Goal: Task Accomplishment & Management: Complete application form

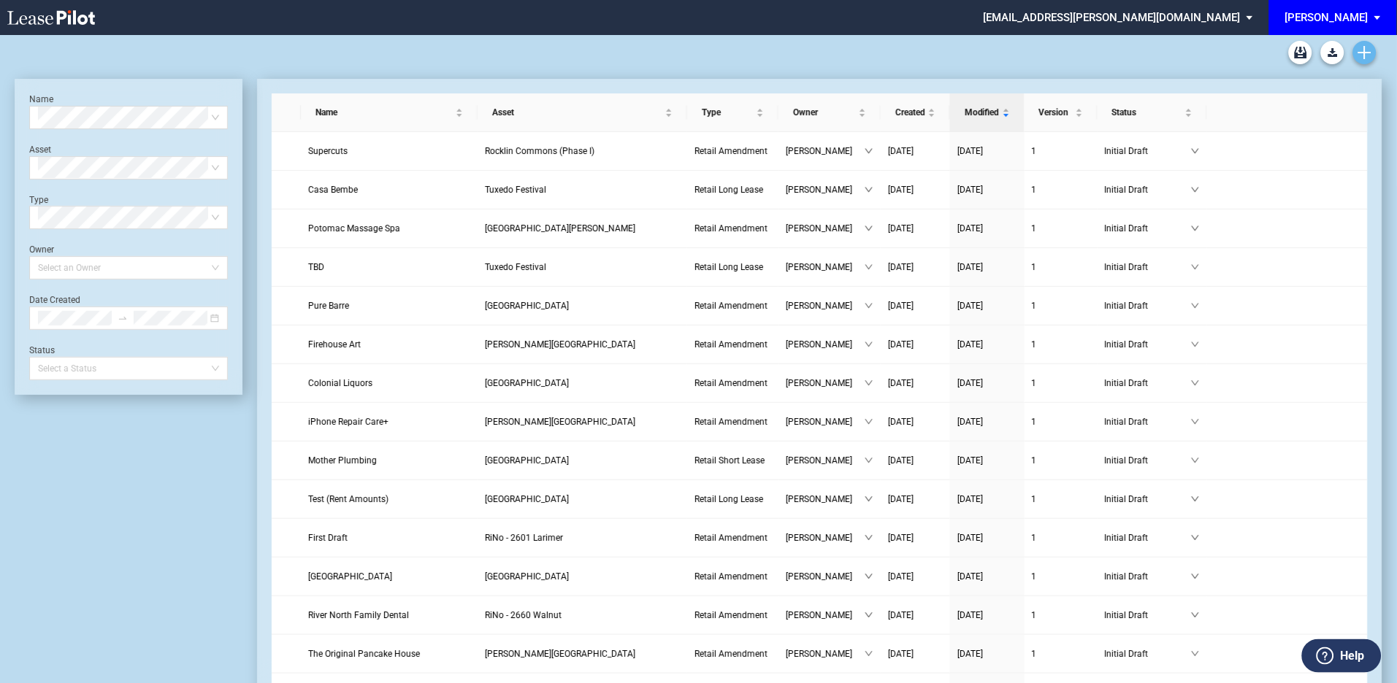
click at [1362, 47] on icon "Create new document" at bounding box center [1364, 52] width 13 height 13
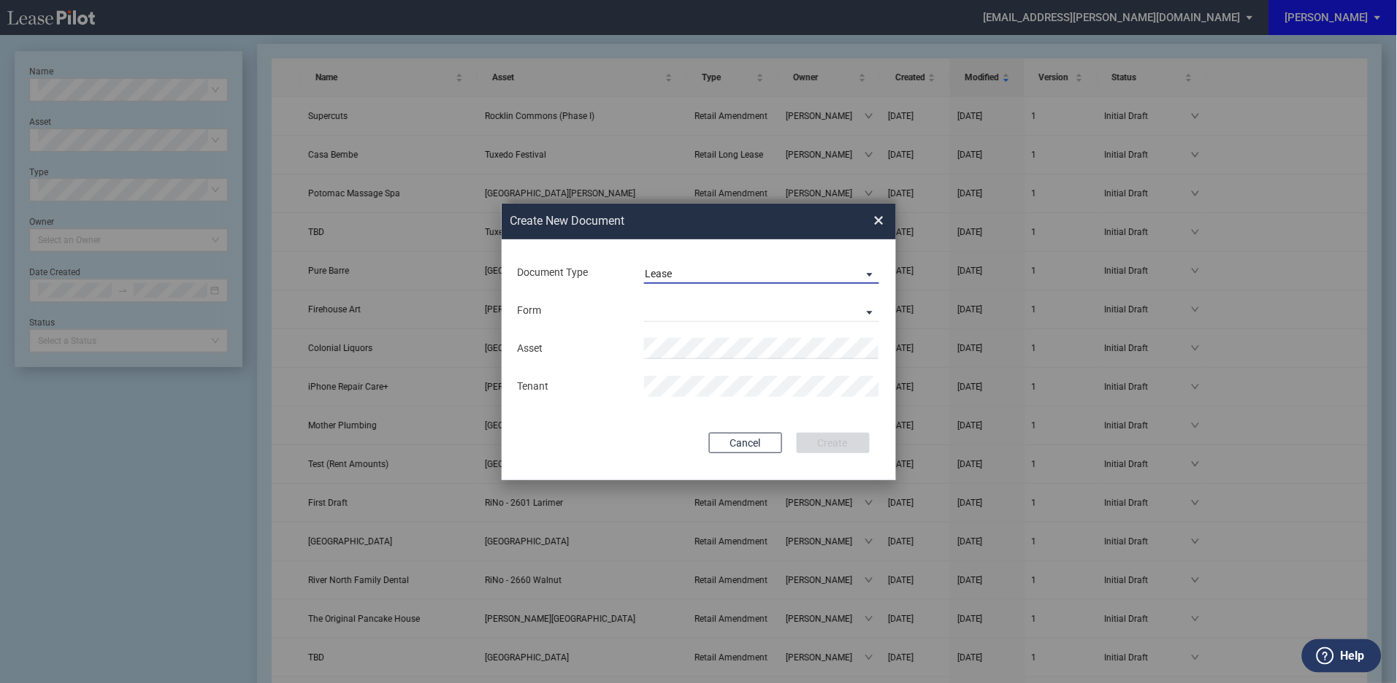
click at [868, 272] on span "Document Type: \aLease\a" at bounding box center [866, 274] width 18 height 15
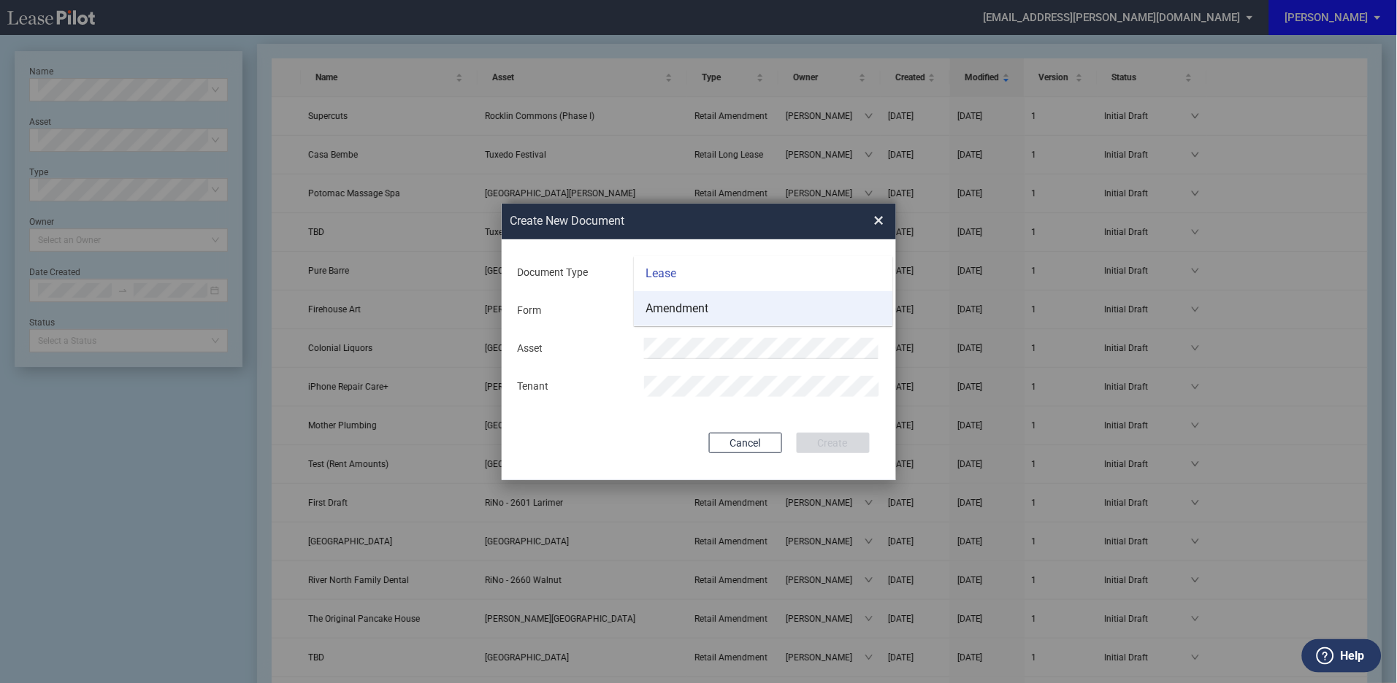
click at [714, 307] on md-option "Amendment" at bounding box center [763, 308] width 259 height 35
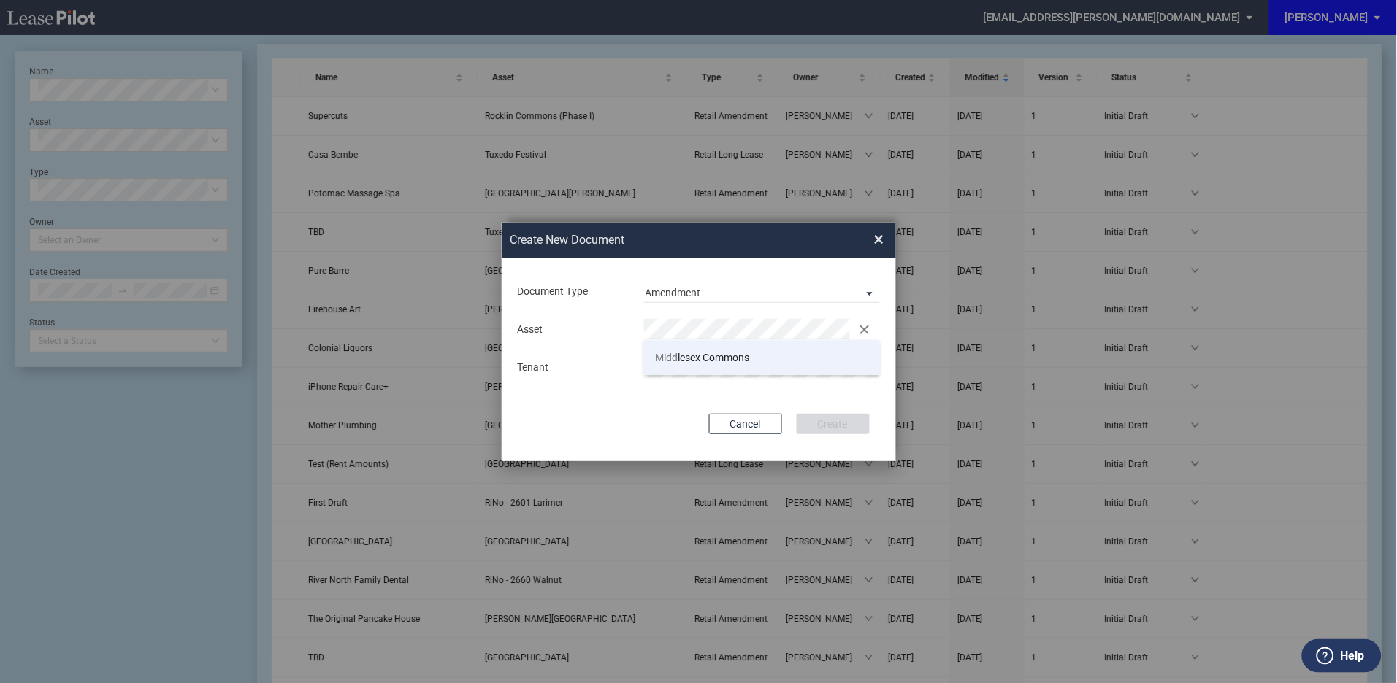
click at [699, 357] on span "Midd lesex Commons" at bounding box center [702, 358] width 94 height 12
click at [854, 424] on button "Create" at bounding box center [833, 424] width 73 height 20
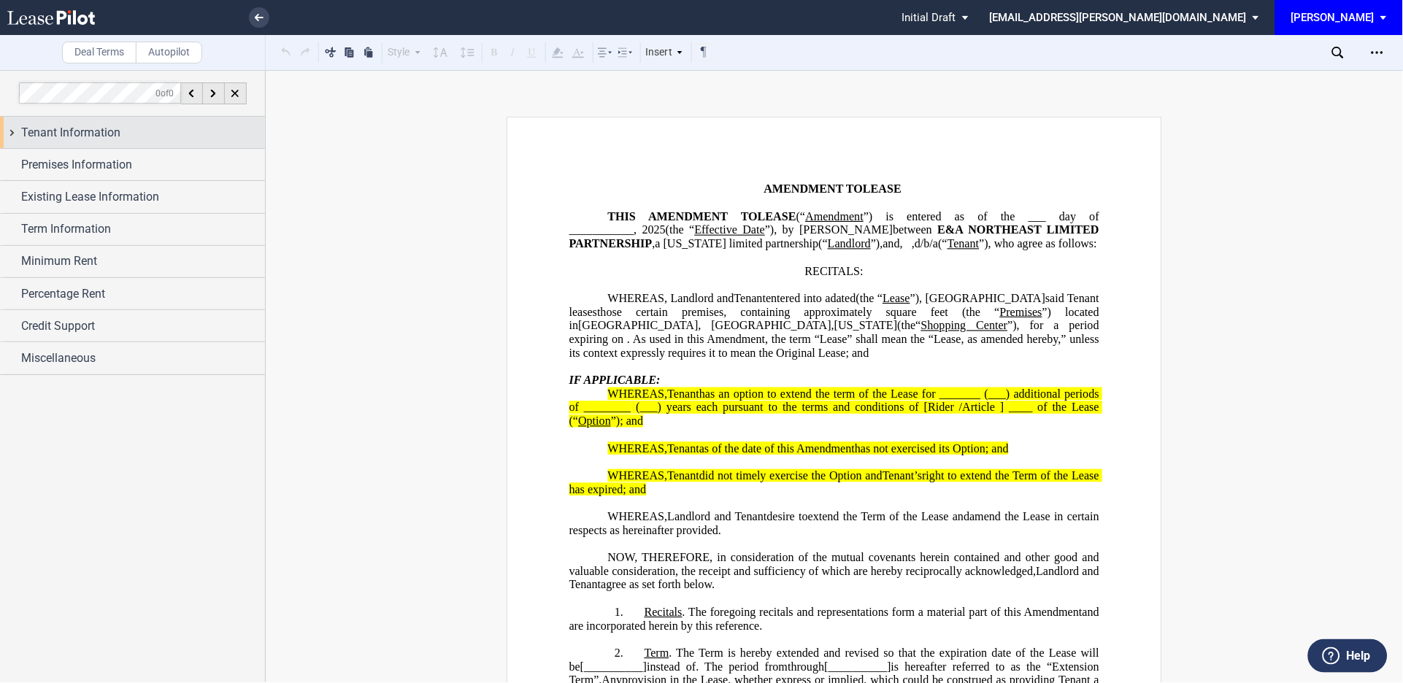
click at [5, 133] on div "Tenant Information" at bounding box center [132, 132] width 265 height 31
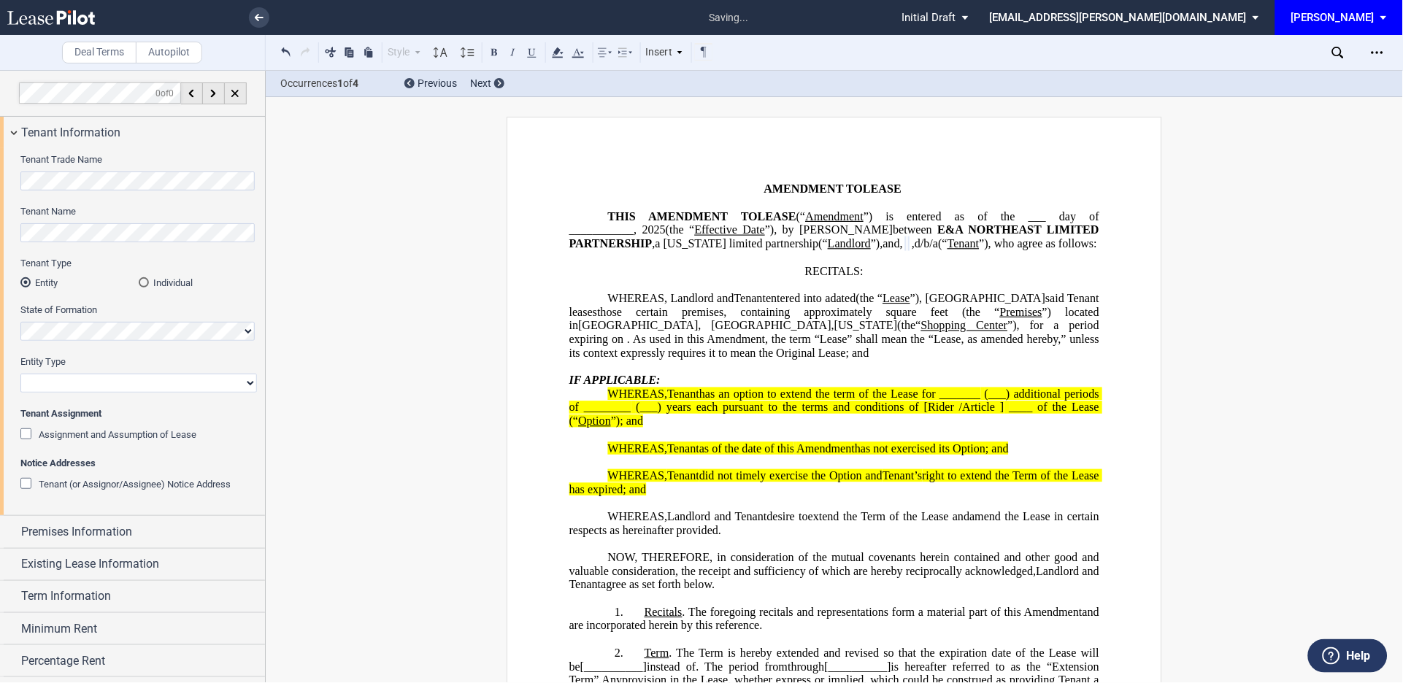
click at [93, 389] on select "Corporation Limited Liability Company General Partnership Limited Partnership O…" at bounding box center [138, 383] width 237 height 19
select select "limited liability company"
click at [20, 374] on select "Corporation Limited Liability Company General Partnership Limited Partnership O…" at bounding box center [138, 383] width 237 height 19
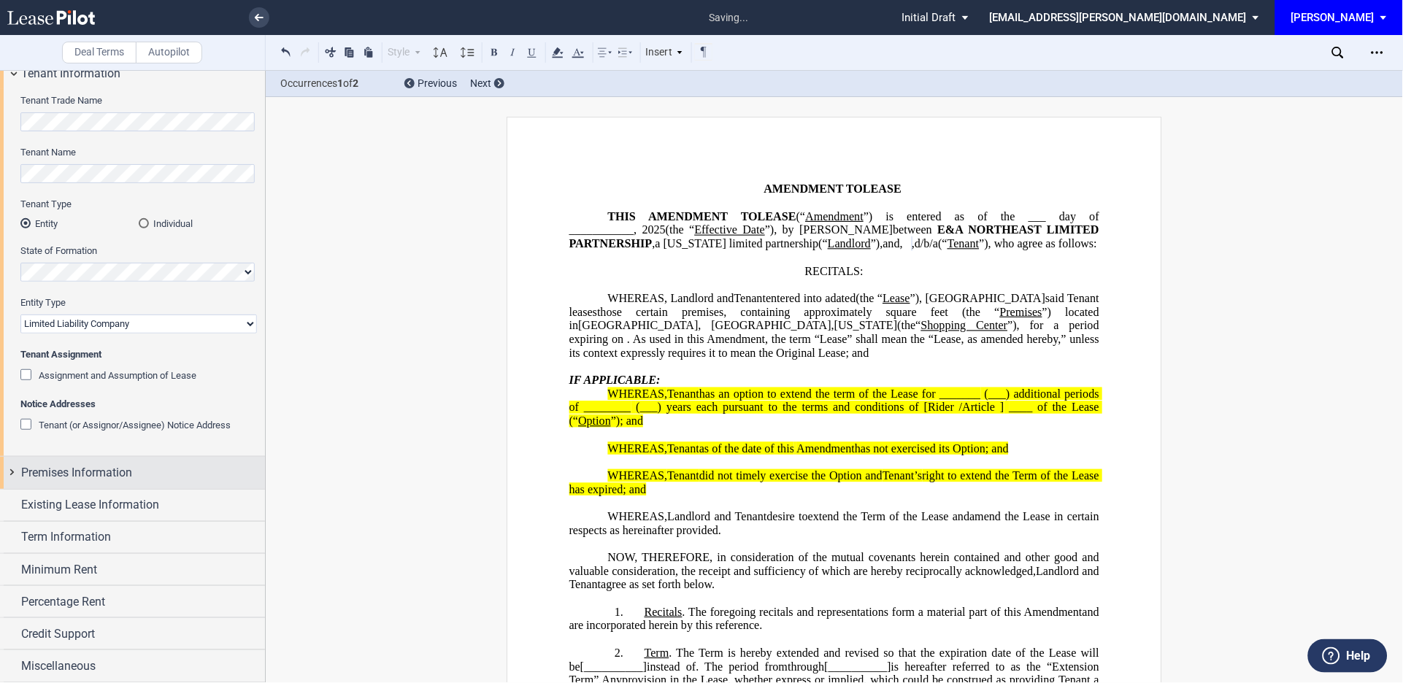
click at [7, 472] on div "Premises Information" at bounding box center [132, 472] width 265 height 31
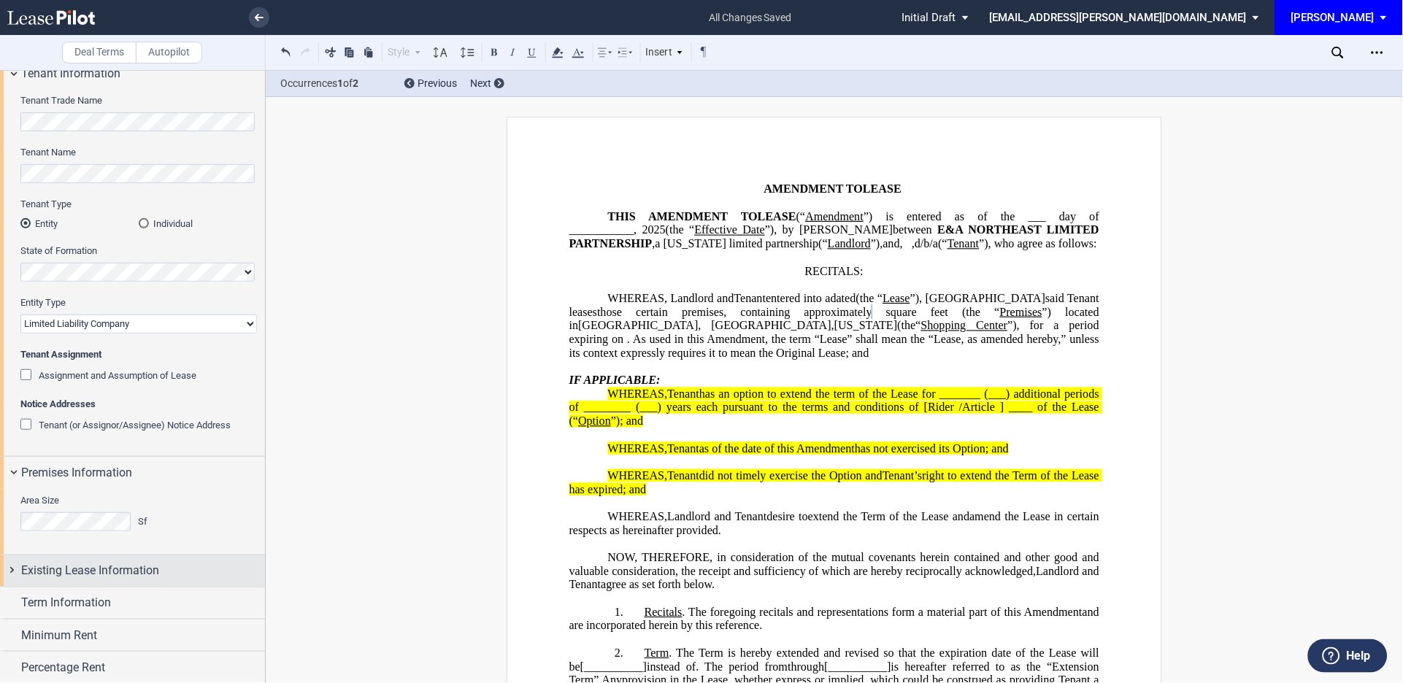
click at [7, 568] on div "Existing Lease Information" at bounding box center [132, 571] width 265 height 31
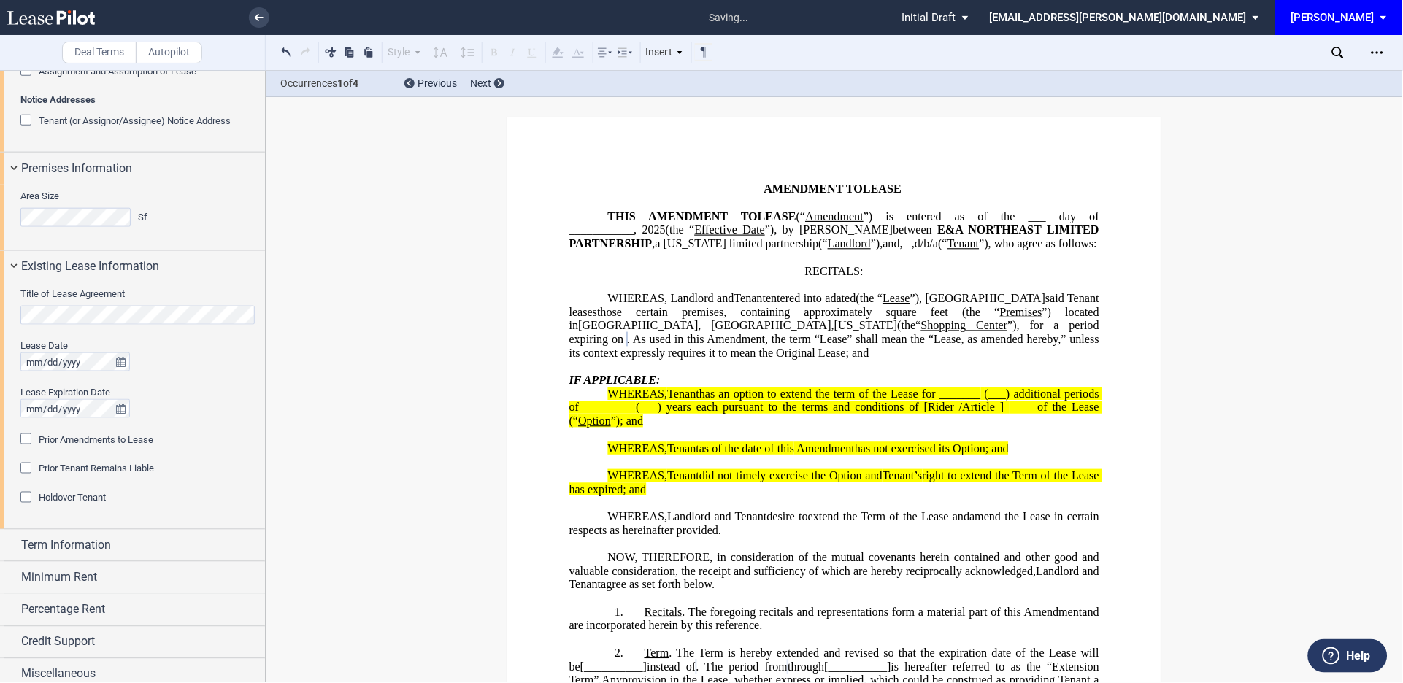
scroll to position [372, 0]
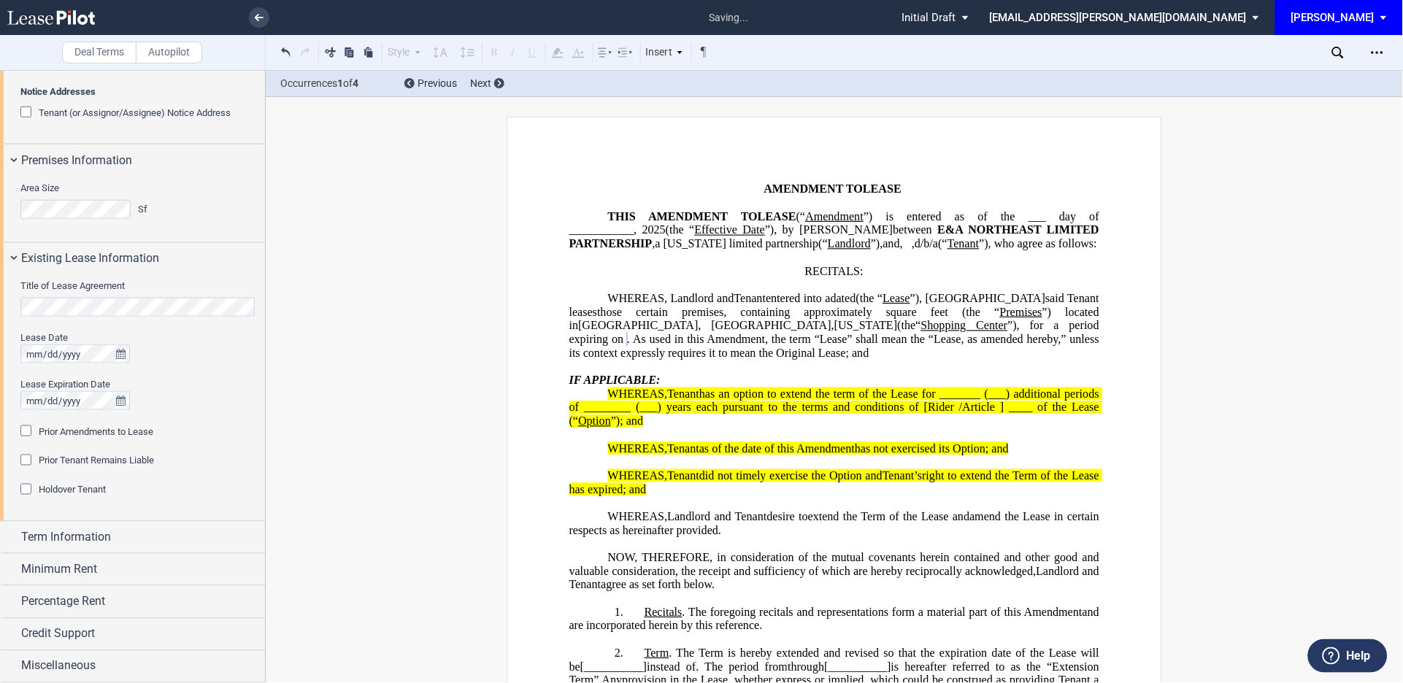
click at [26, 431] on div "Prior Amendments to Lease" at bounding box center [27, 433] width 15 height 15
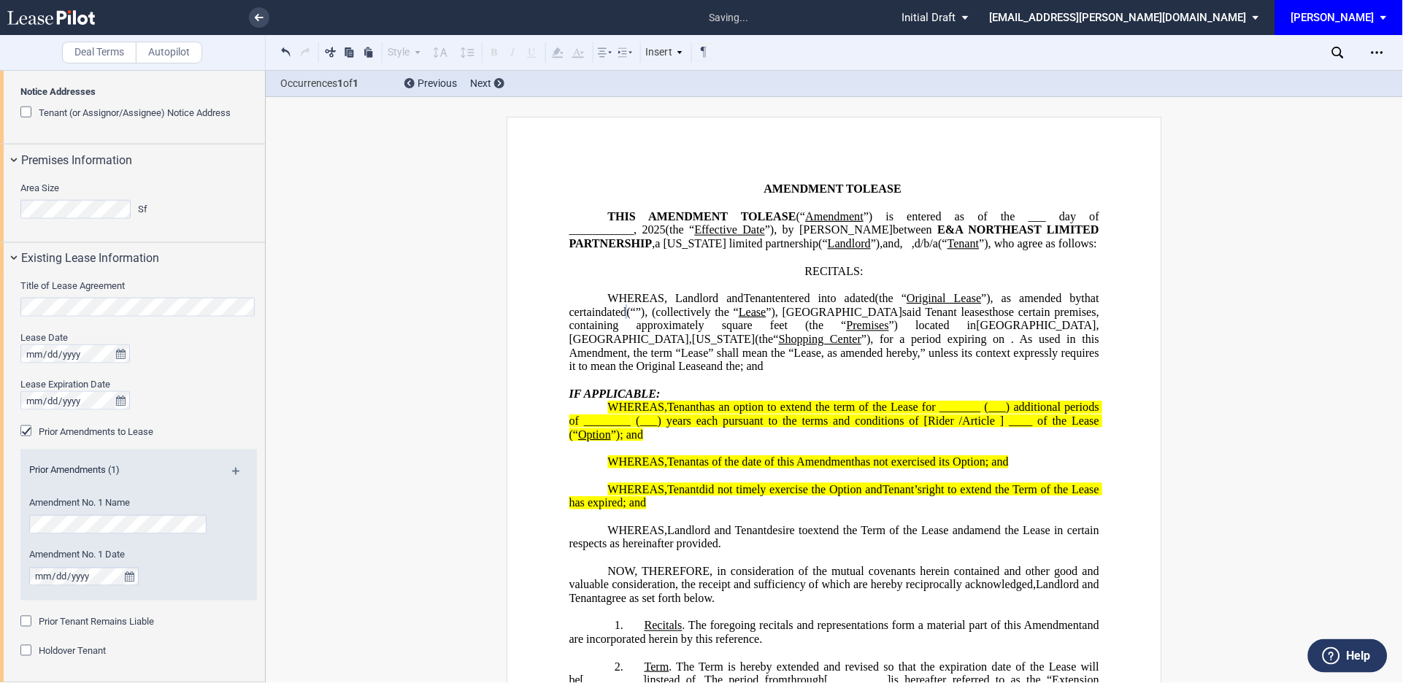
click at [229, 467] on div "Prior Amendments (1)" at bounding box center [138, 473] width 237 height 18
click at [232, 472] on md-icon at bounding box center [242, 477] width 20 height 18
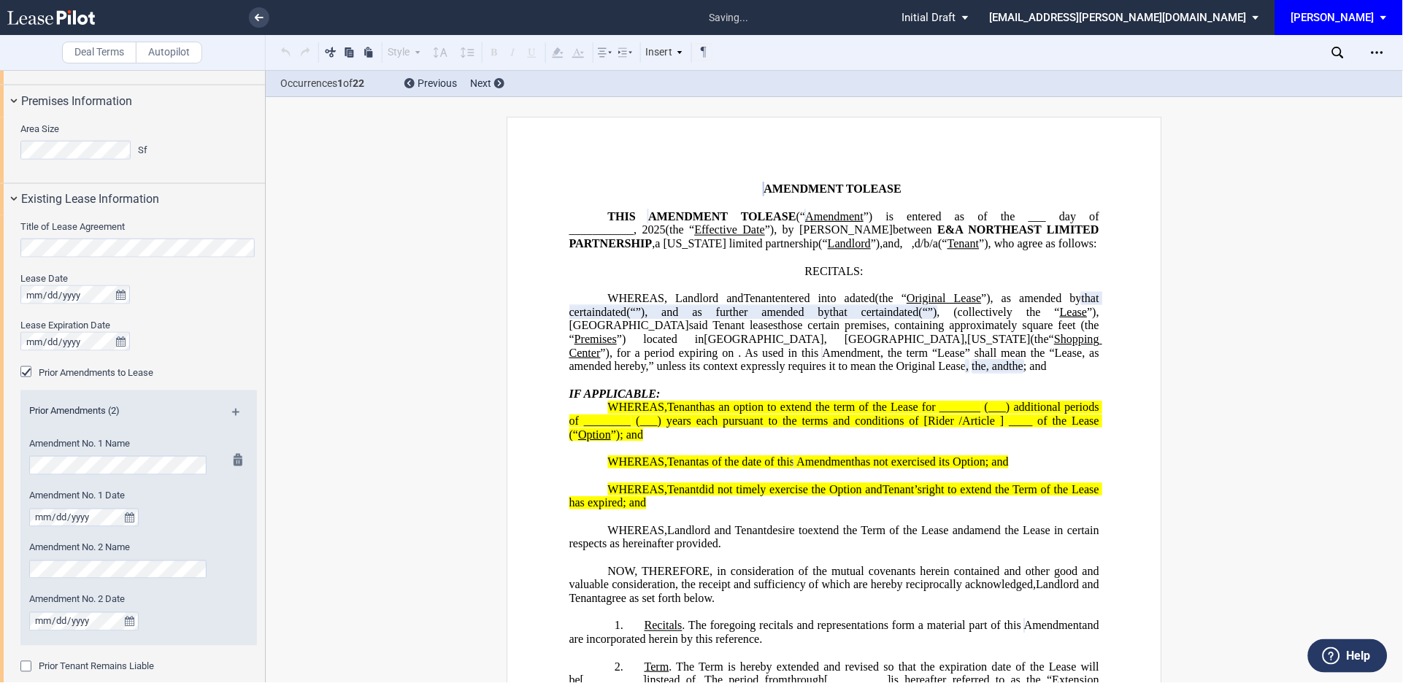
scroll to position [480, 0]
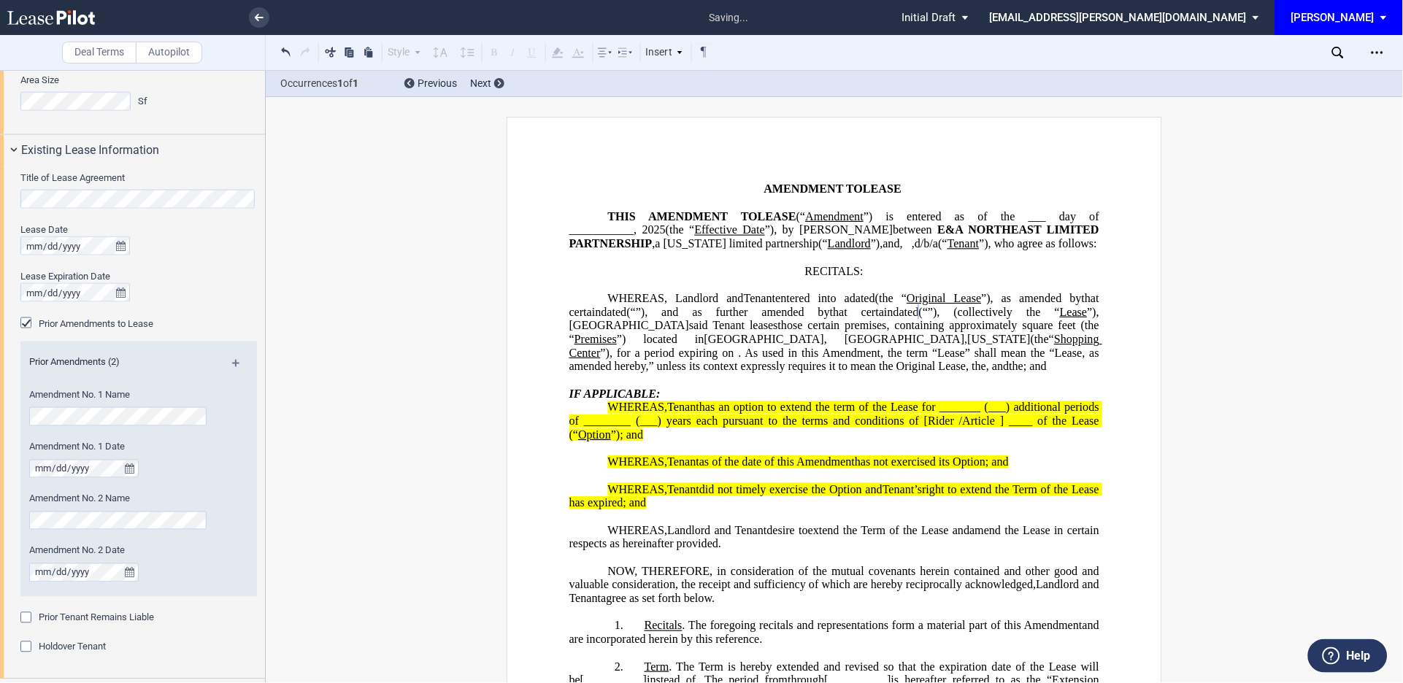
click at [232, 360] on md-icon at bounding box center [242, 369] width 20 height 18
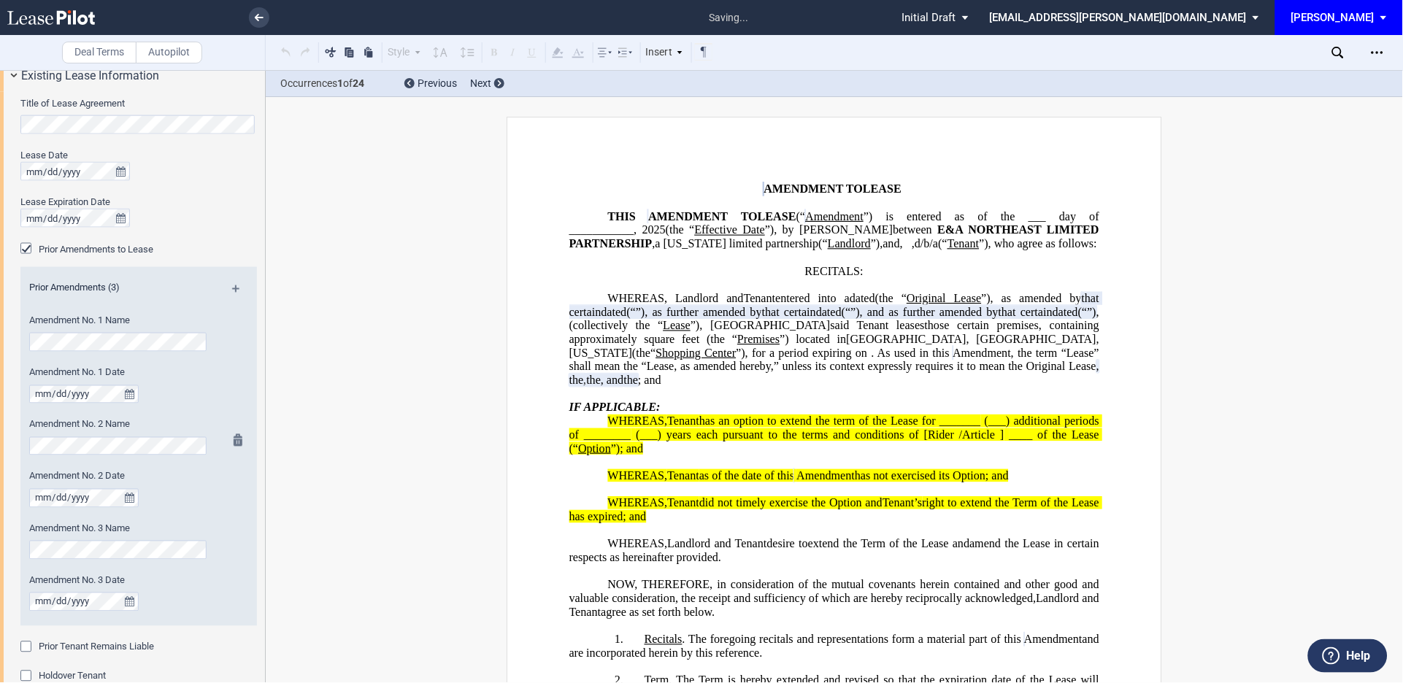
scroll to position [588, 0]
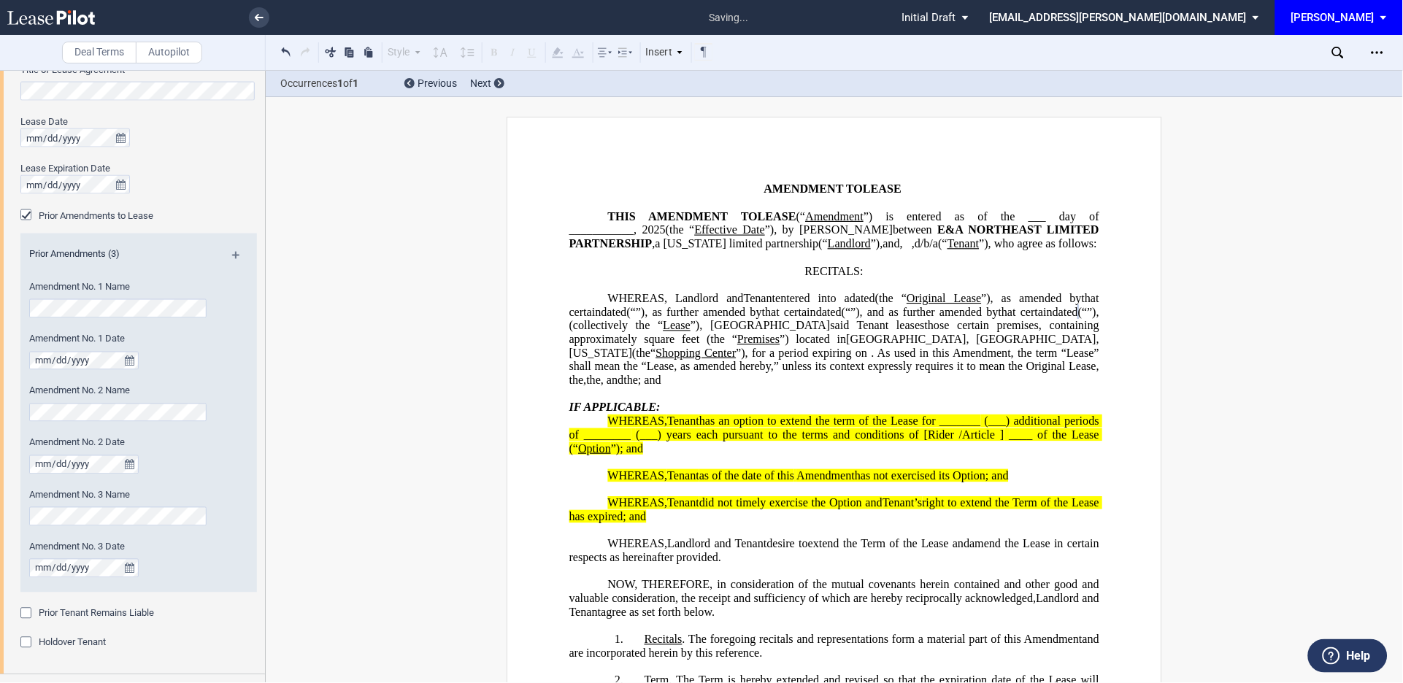
click at [234, 254] on md-icon at bounding box center [242, 261] width 20 height 18
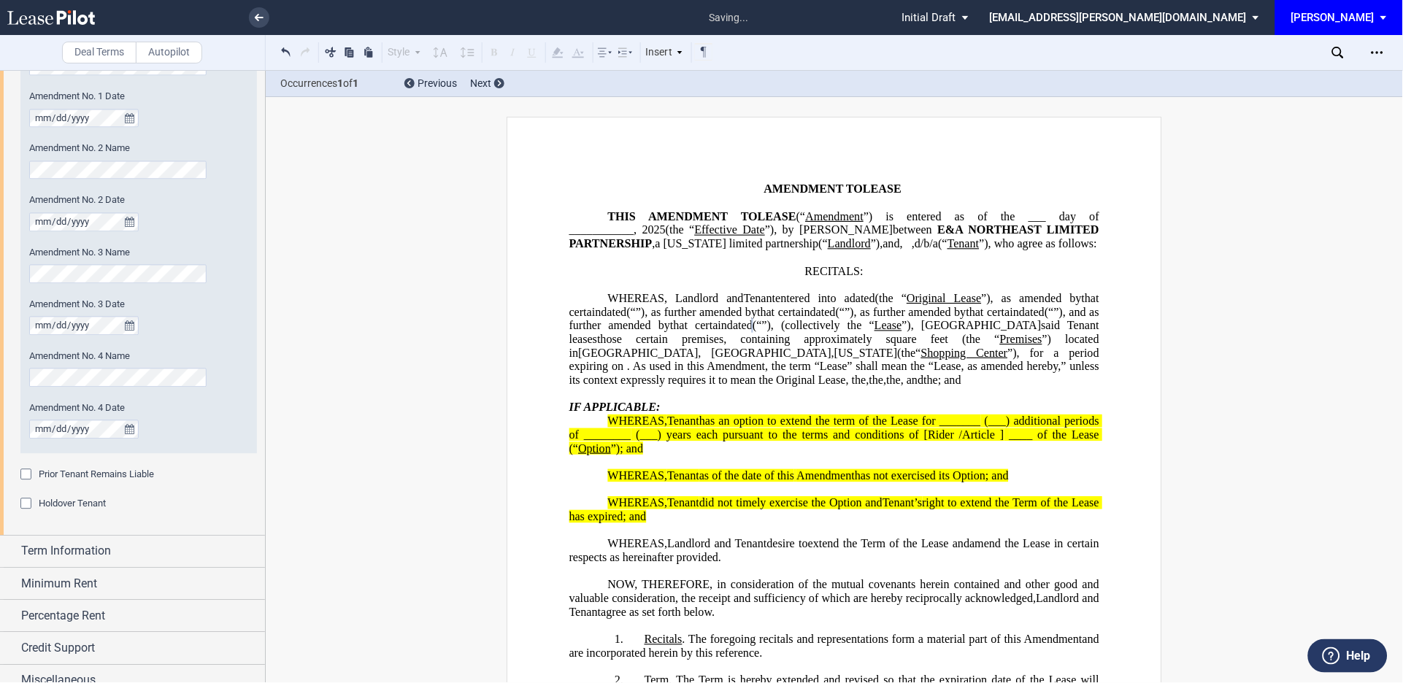
scroll to position [846, 0]
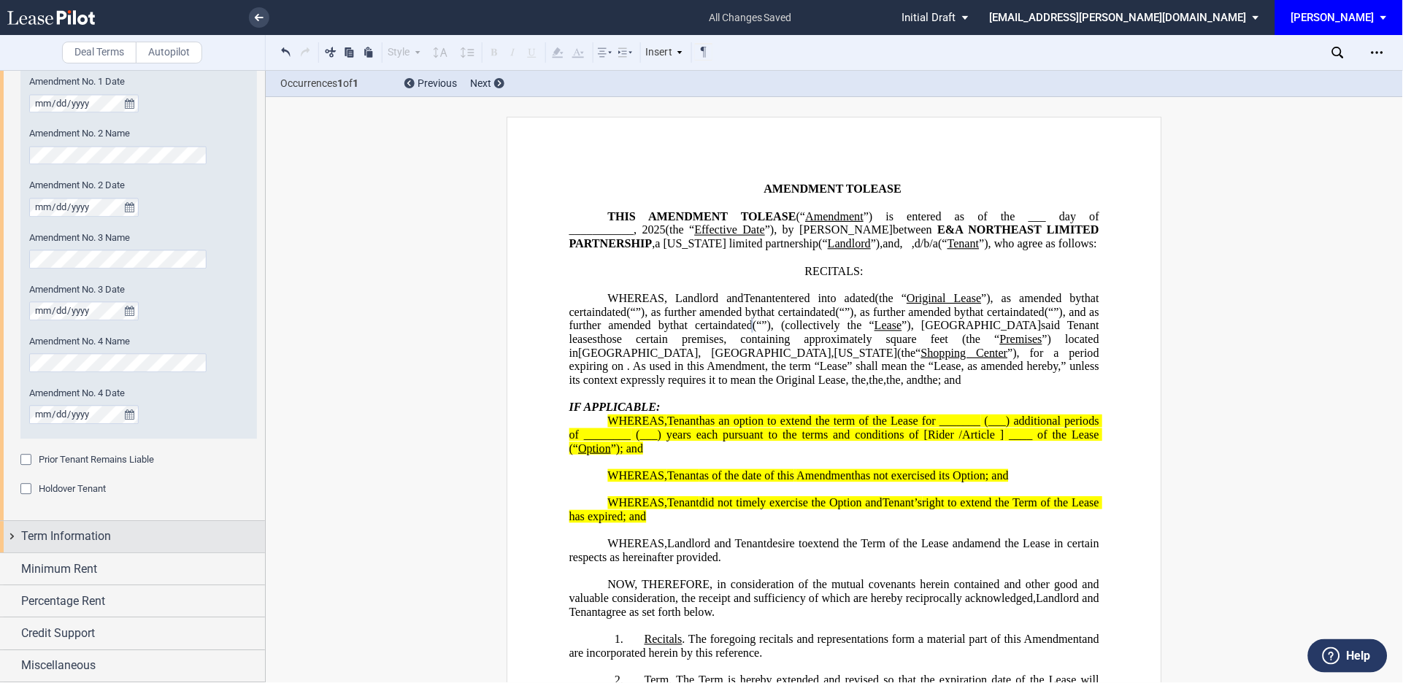
click at [9, 532] on div "Term Information" at bounding box center [132, 536] width 265 height 31
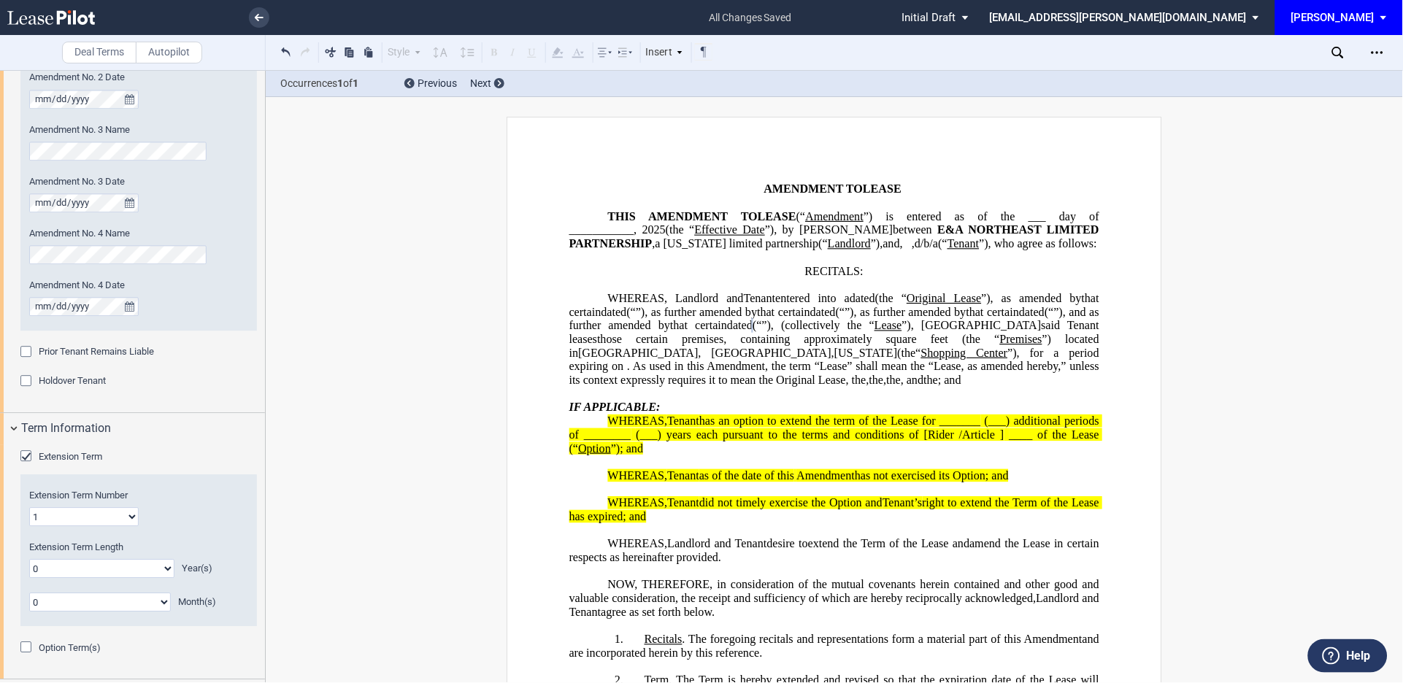
scroll to position [1062, 0]
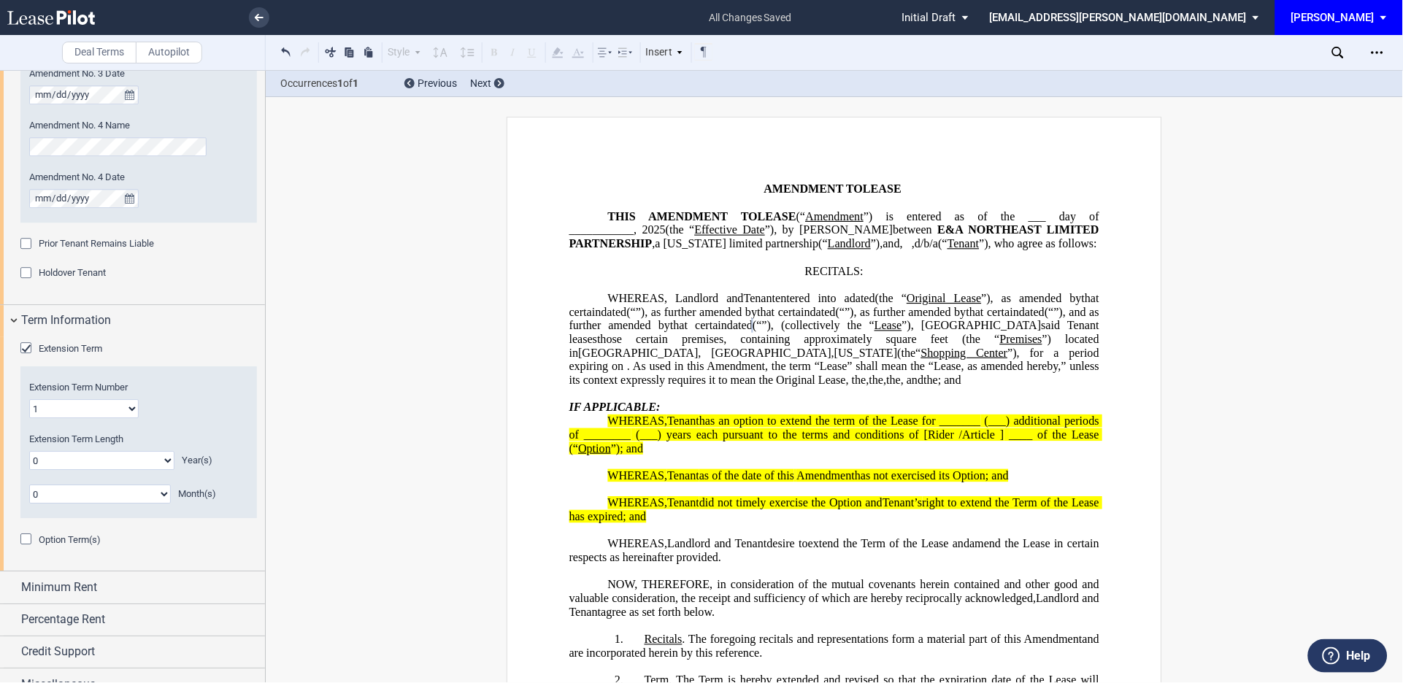
click at [73, 464] on select "0 1 2 3 4 5 6 7 8 9 10 11 12 13 14 15 16 17 18 19 20" at bounding box center [101, 460] width 145 height 19
select select "number:10"
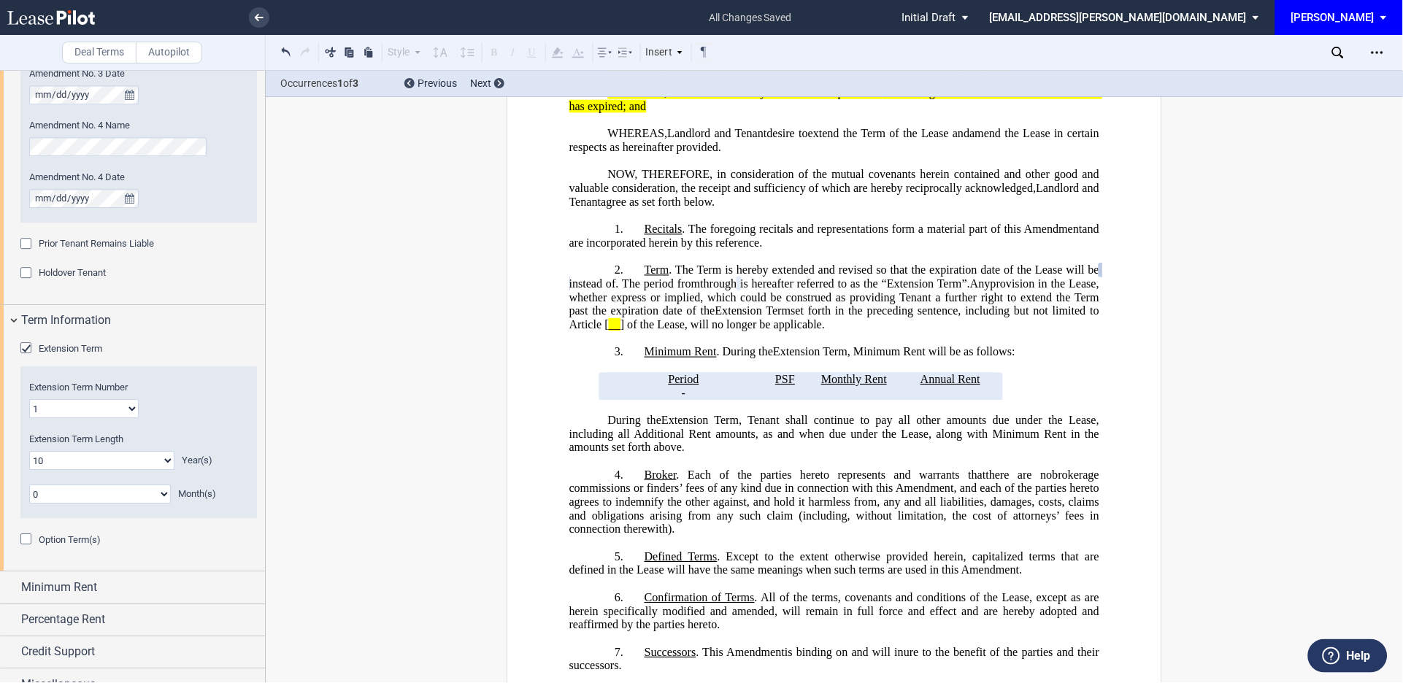
scroll to position [1080, 0]
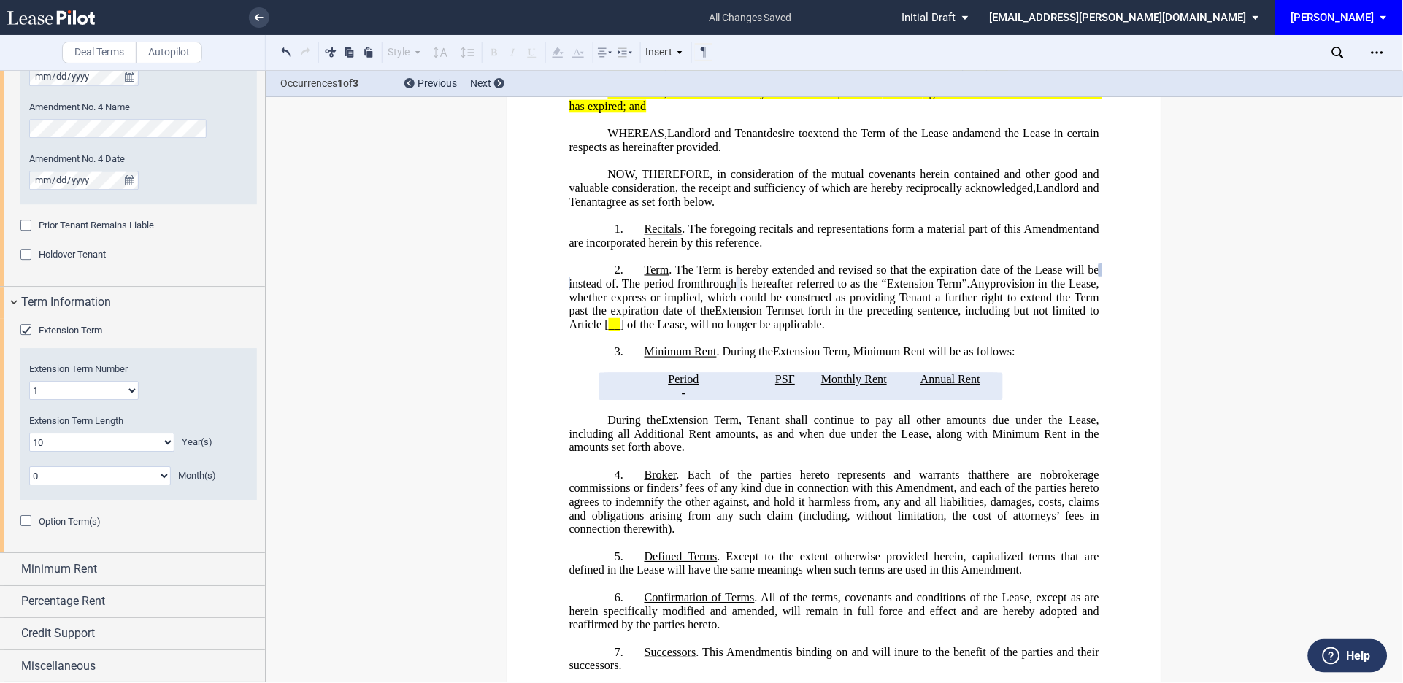
click at [25, 521] on div "Option Term(s)" at bounding box center [27, 523] width 15 height 15
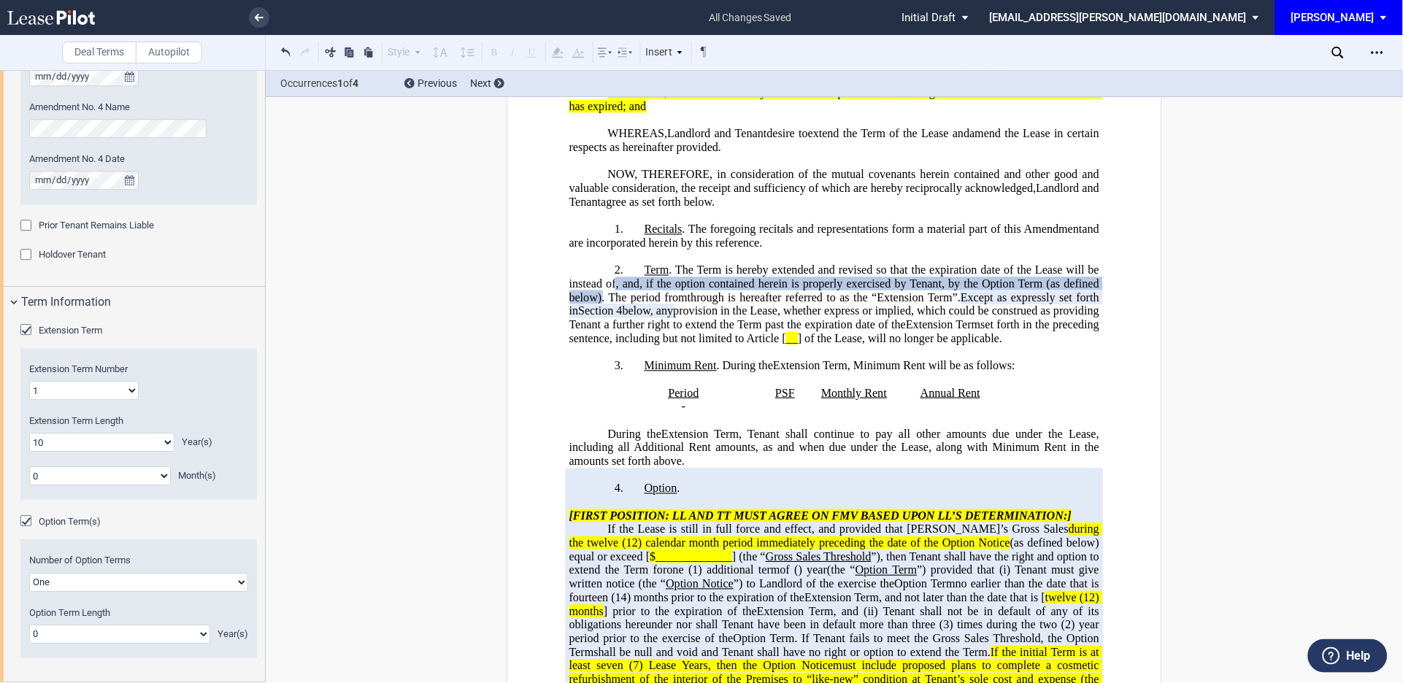
click at [196, 633] on select "0 1 2 3 4 5 6 7 8 9 10 11 12 13 14 15 16 17 18 19 20" at bounding box center [119, 634] width 181 height 19
select select "number:5"
click at [29, 625] on select "0 1 2 3 4 5 6 7 8 9 10 11 12 13 14 15 16 17 18 19 20" at bounding box center [119, 634] width 181 height 19
drag, startPoint x: 185, startPoint y: 628, endPoint x: 321, endPoint y: 437, distance: 233.6
click at [65, 337] on md-checkbox "Extension Term" at bounding box center [61, 330] width 82 height 15
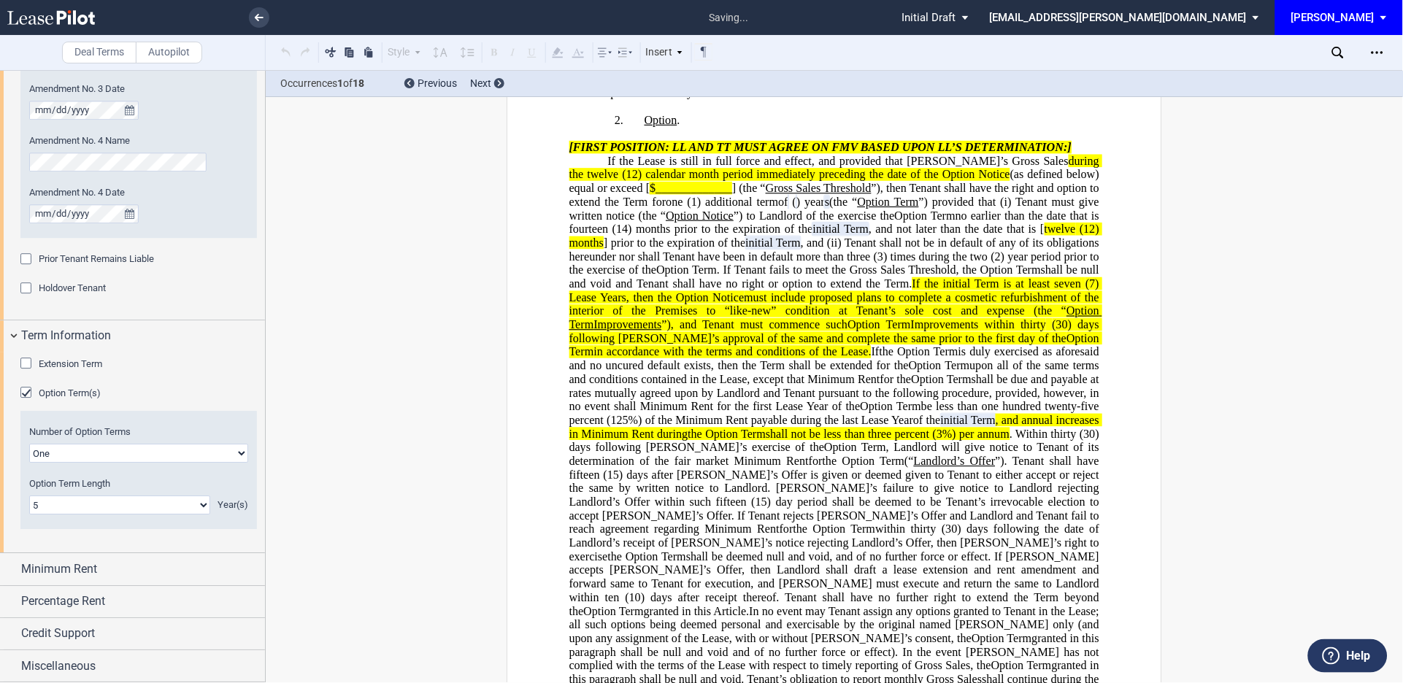
scroll to position [518, 0]
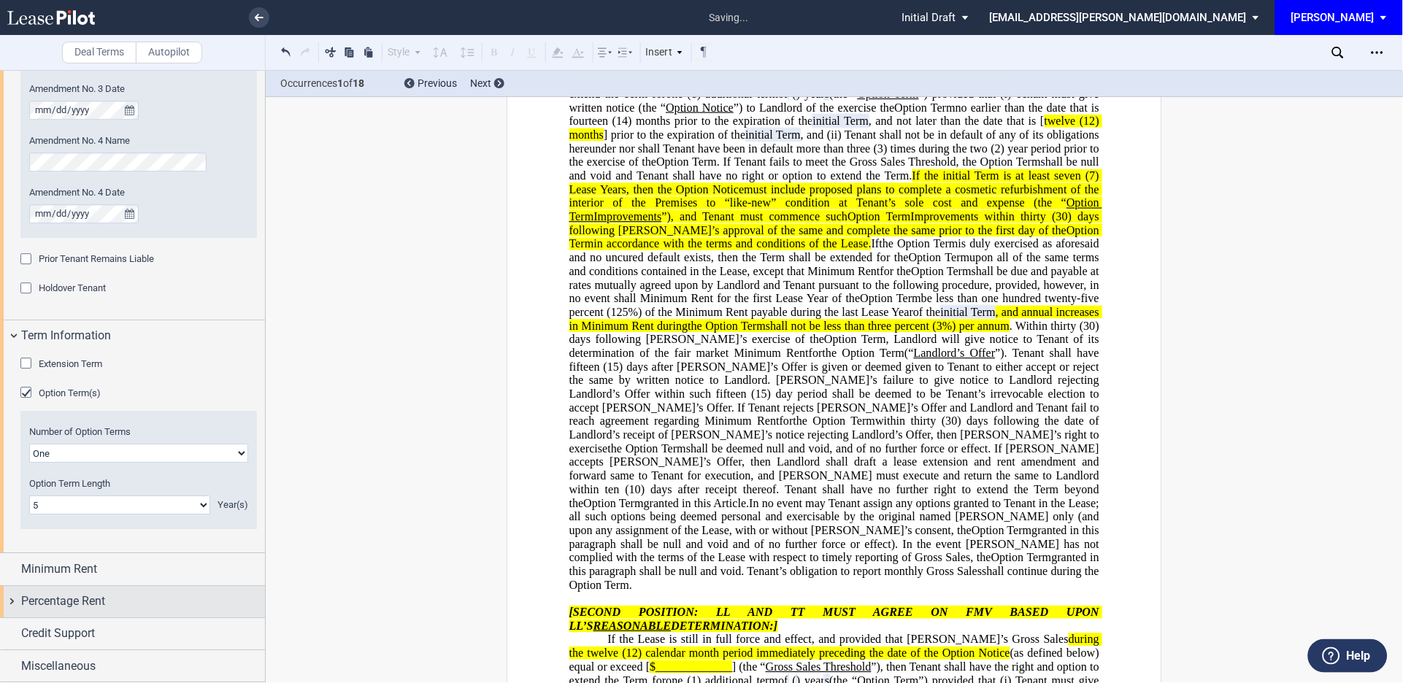
click at [13, 602] on div "Percentage Rent" at bounding box center [132, 601] width 265 height 31
click at [25, 624] on div "Tenant Pays Percentage Rent" at bounding box center [27, 631] width 15 height 15
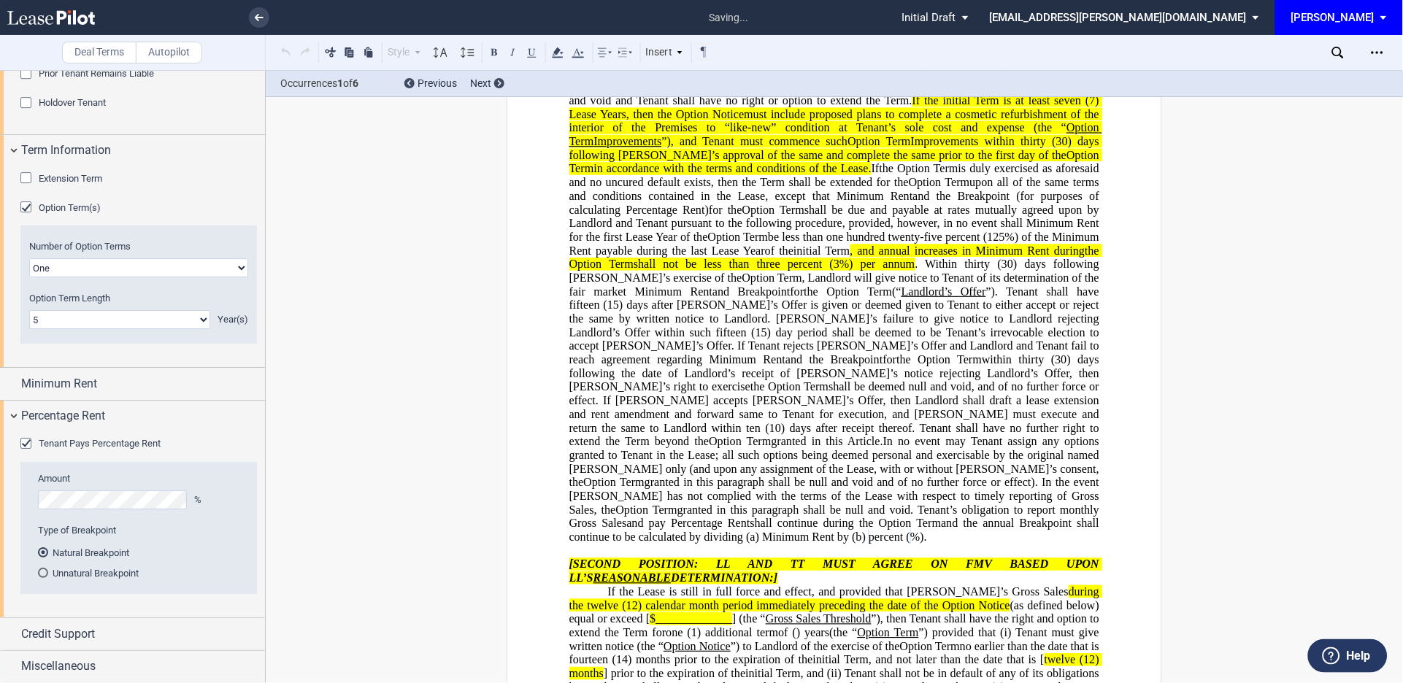
scroll to position [829, 0]
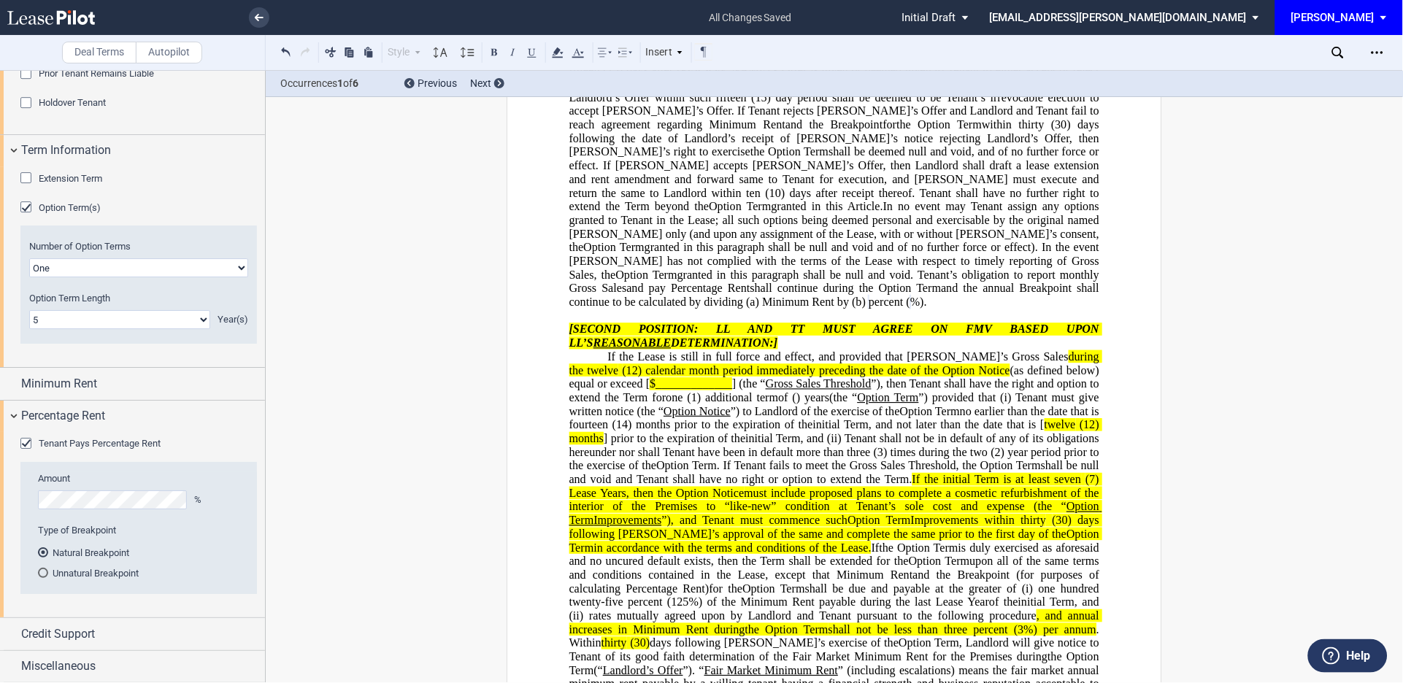
click at [39, 571] on div "Unnatural Breakpoint" at bounding box center [43, 573] width 10 height 10
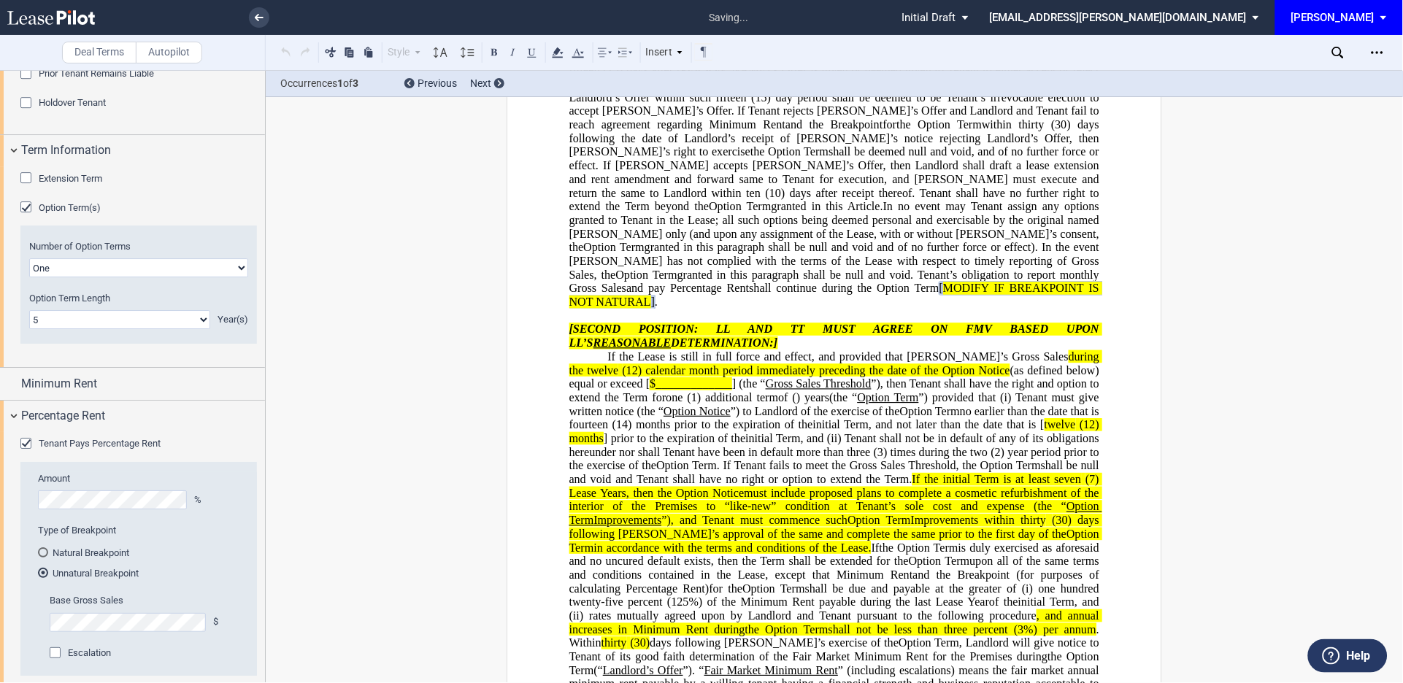
scroll to position [1313, 0]
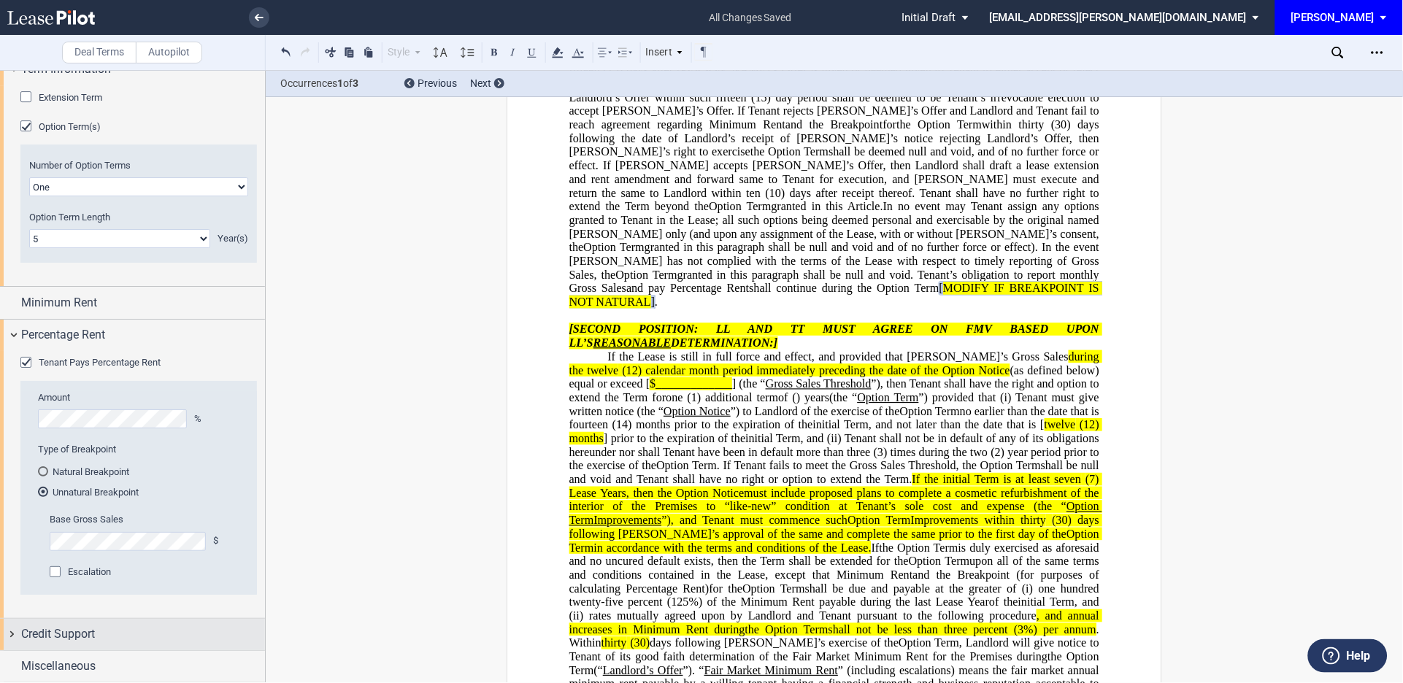
click at [12, 632] on div "Credit Support" at bounding box center [132, 634] width 265 height 31
click at [28, 656] on div "Existing Guarantor" at bounding box center [27, 663] width 15 height 15
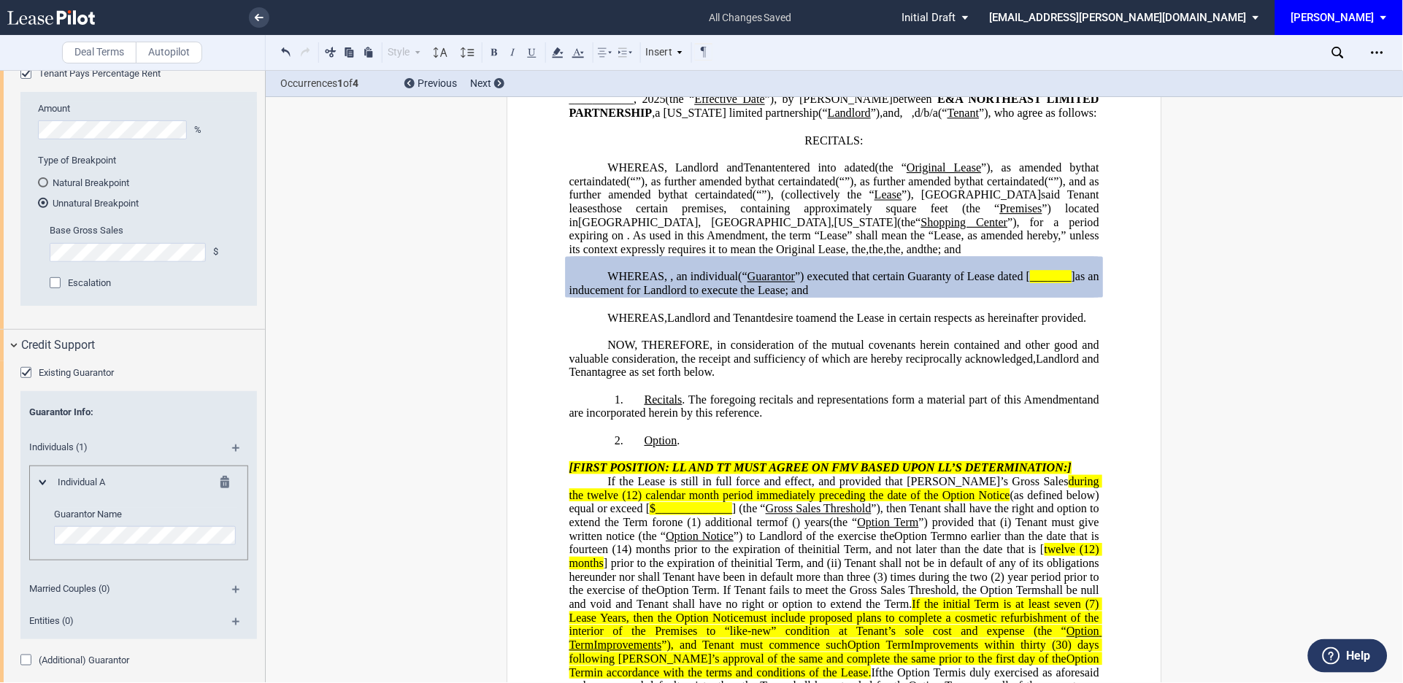
scroll to position [1644, 0]
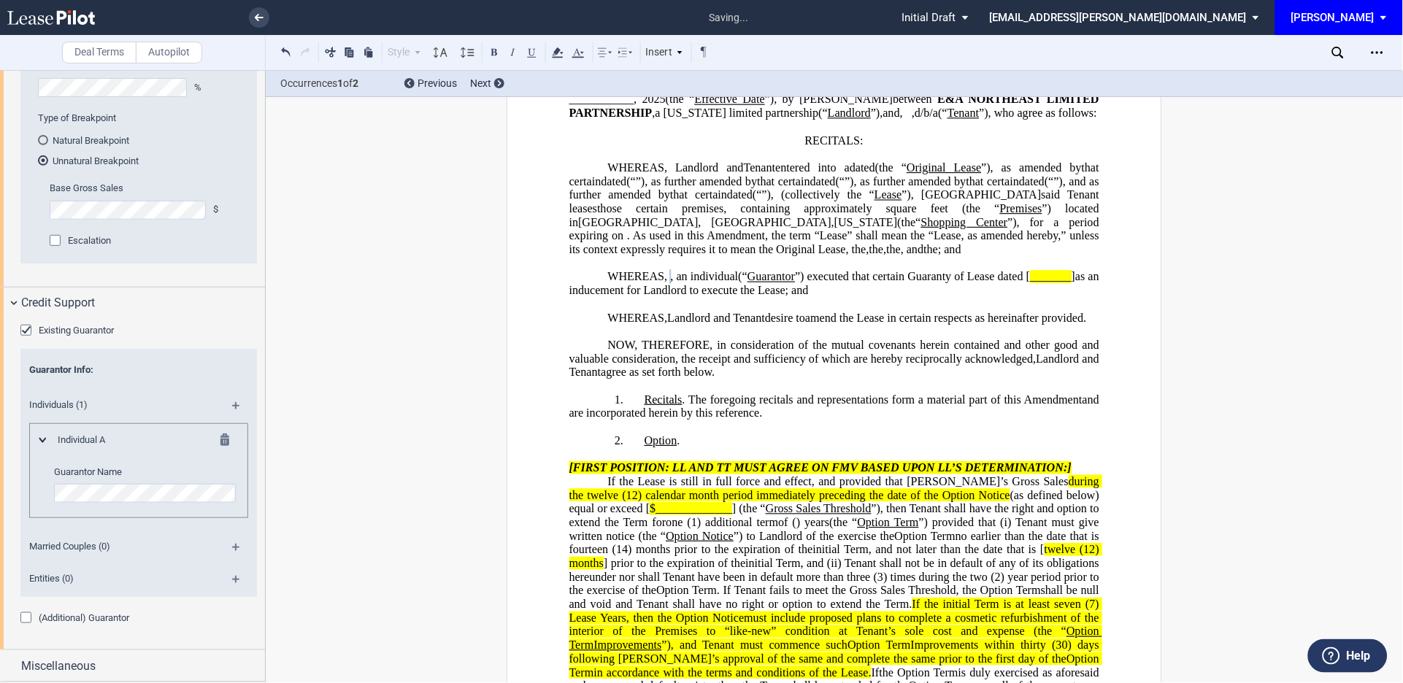
click at [238, 404] on md-icon at bounding box center [242, 411] width 20 height 18
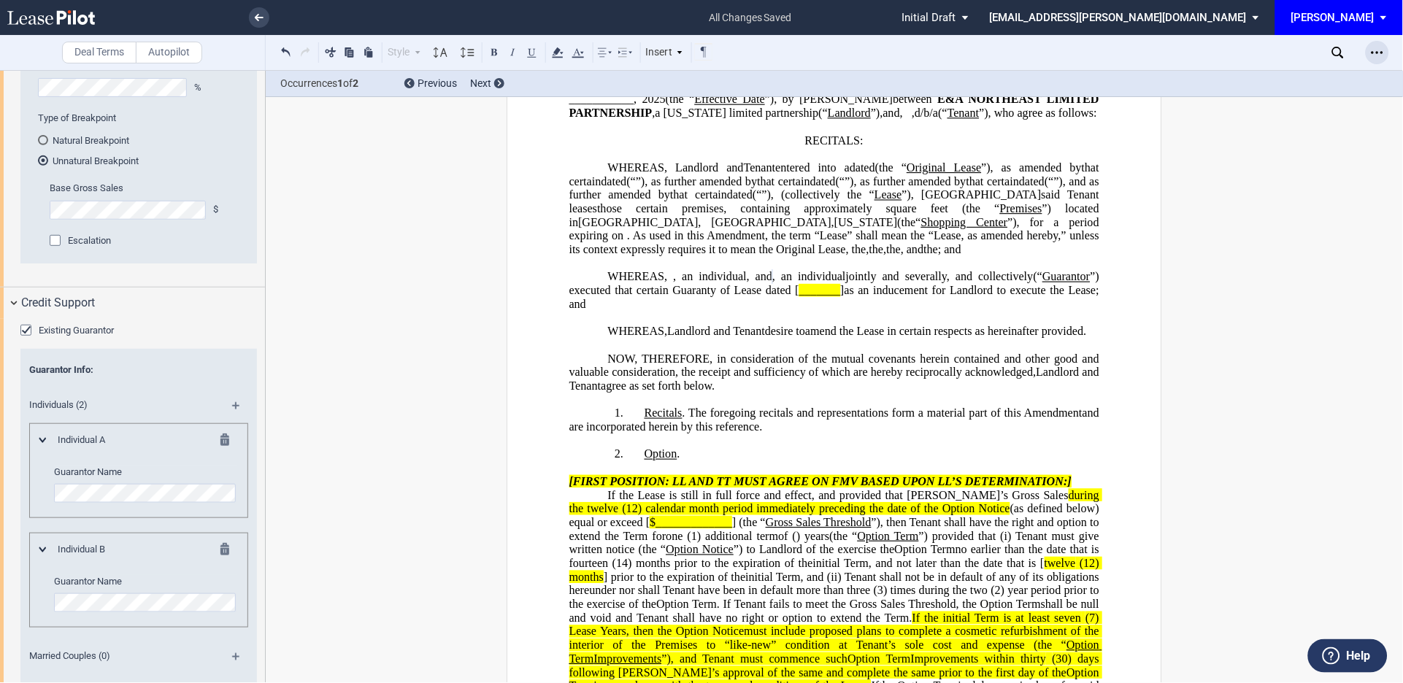
click at [1375, 53] on icon "Open Lease options menu" at bounding box center [1378, 53] width 12 height 12
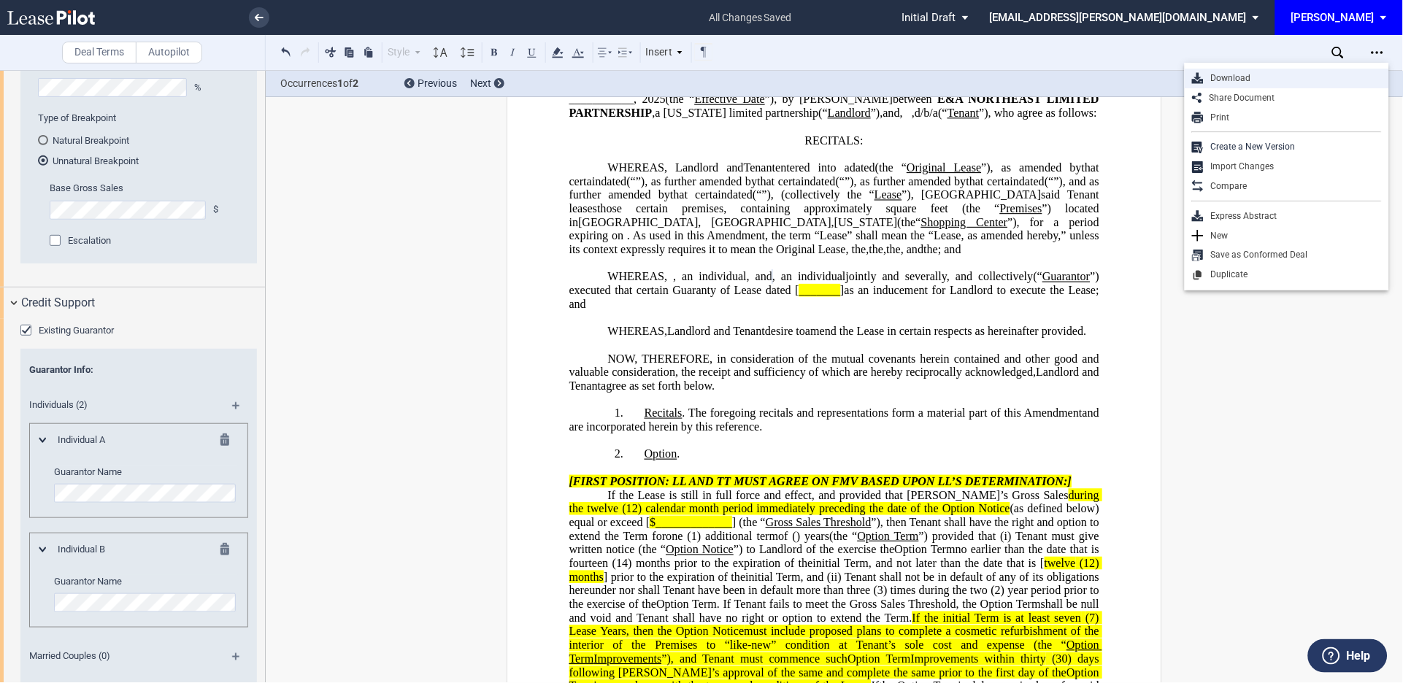
click at [1227, 75] on div "Download" at bounding box center [1293, 78] width 178 height 12
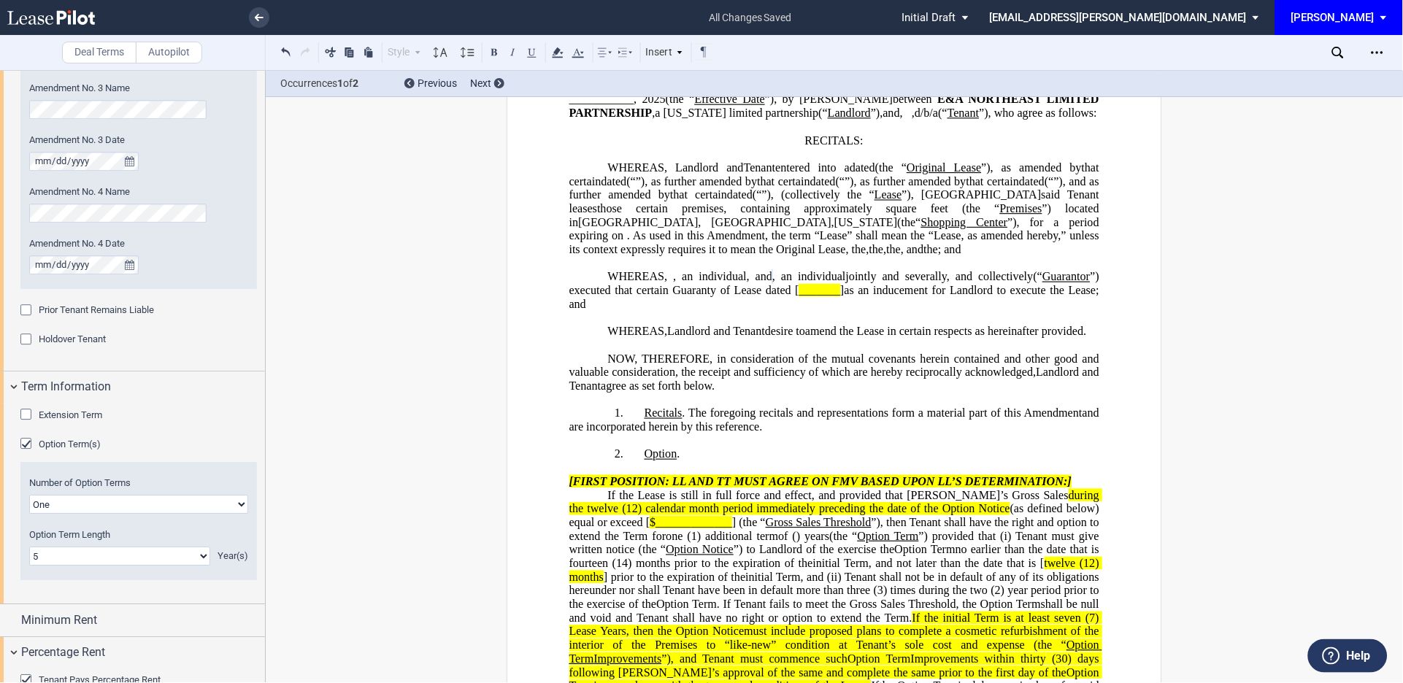
scroll to position [1103, 0]
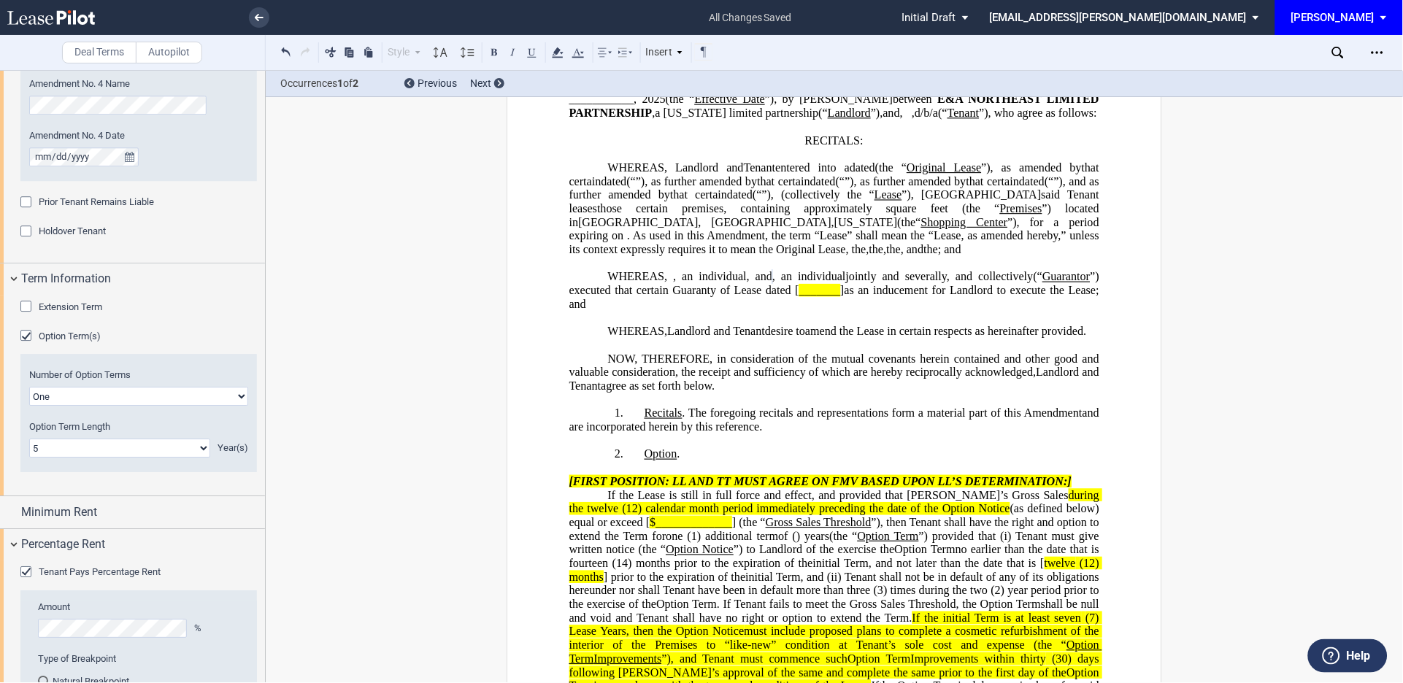
click at [30, 303] on div "Extension Term" at bounding box center [27, 308] width 15 height 15
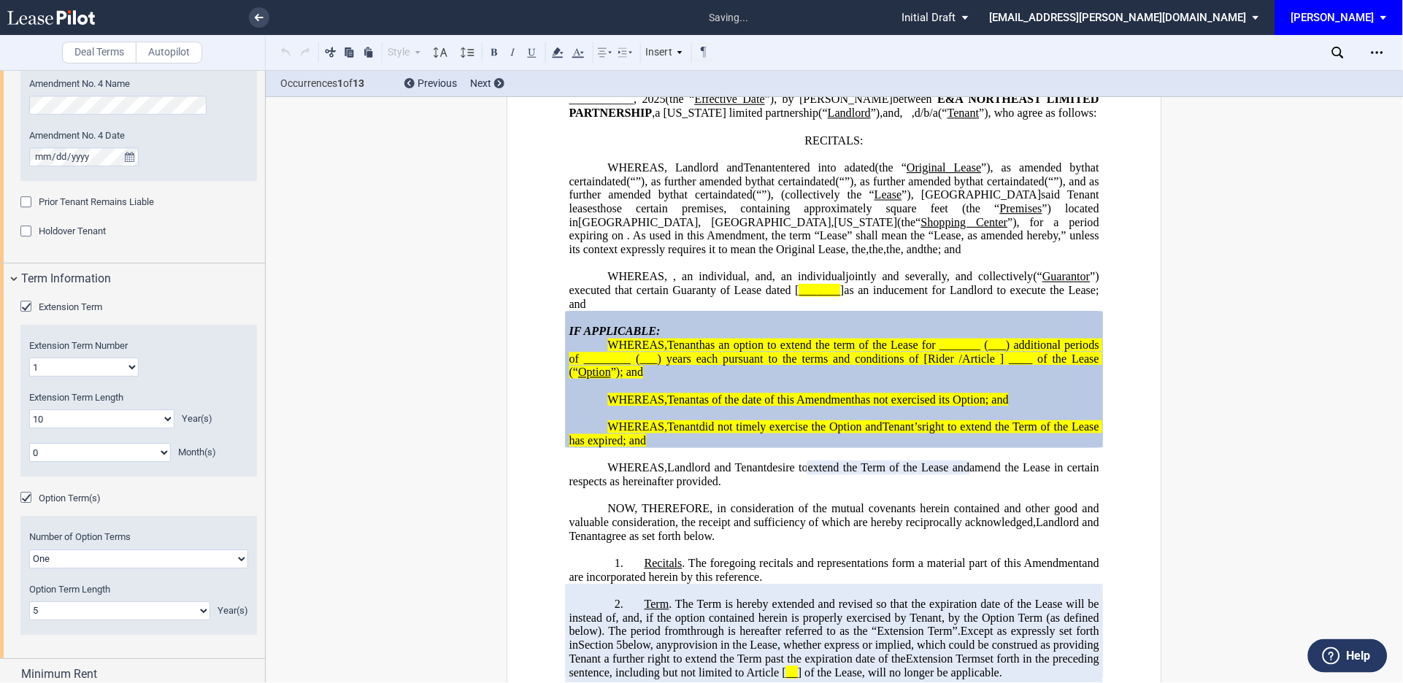
scroll to position [239, 0]
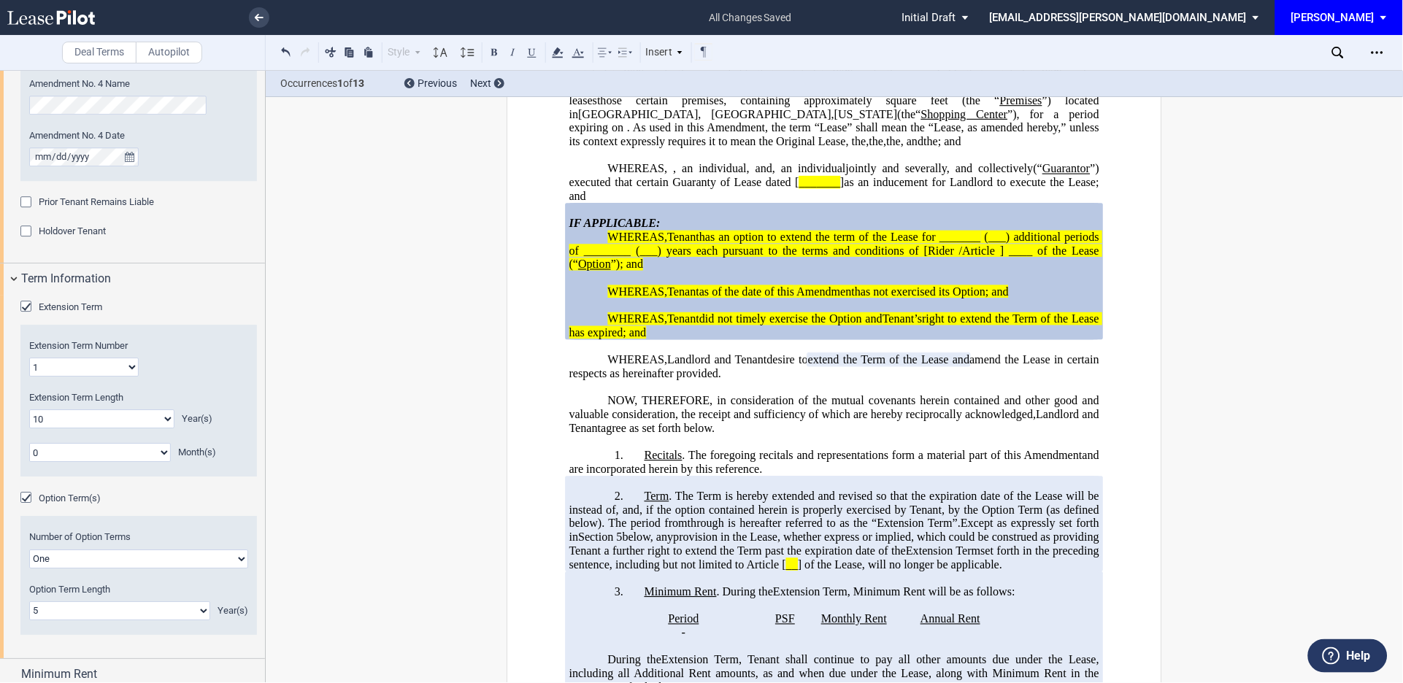
click at [823, 203] on p "WHEREAS, , an individual and , a married couple , , , , and , an individual and…" at bounding box center [835, 182] width 530 height 41
click at [845, 258] on span "(___) years each pursuant to the terms and conditions of [Rider /Article ]" at bounding box center [820, 251] width 368 height 13
click at [840, 286] on p "﻿" at bounding box center [835, 279] width 530 height 14
click at [1061, 148] on span ", the term “Lease” shall mean the “Lease, as amended hereby,” unless its contex…" at bounding box center [837, 134] width 534 height 26
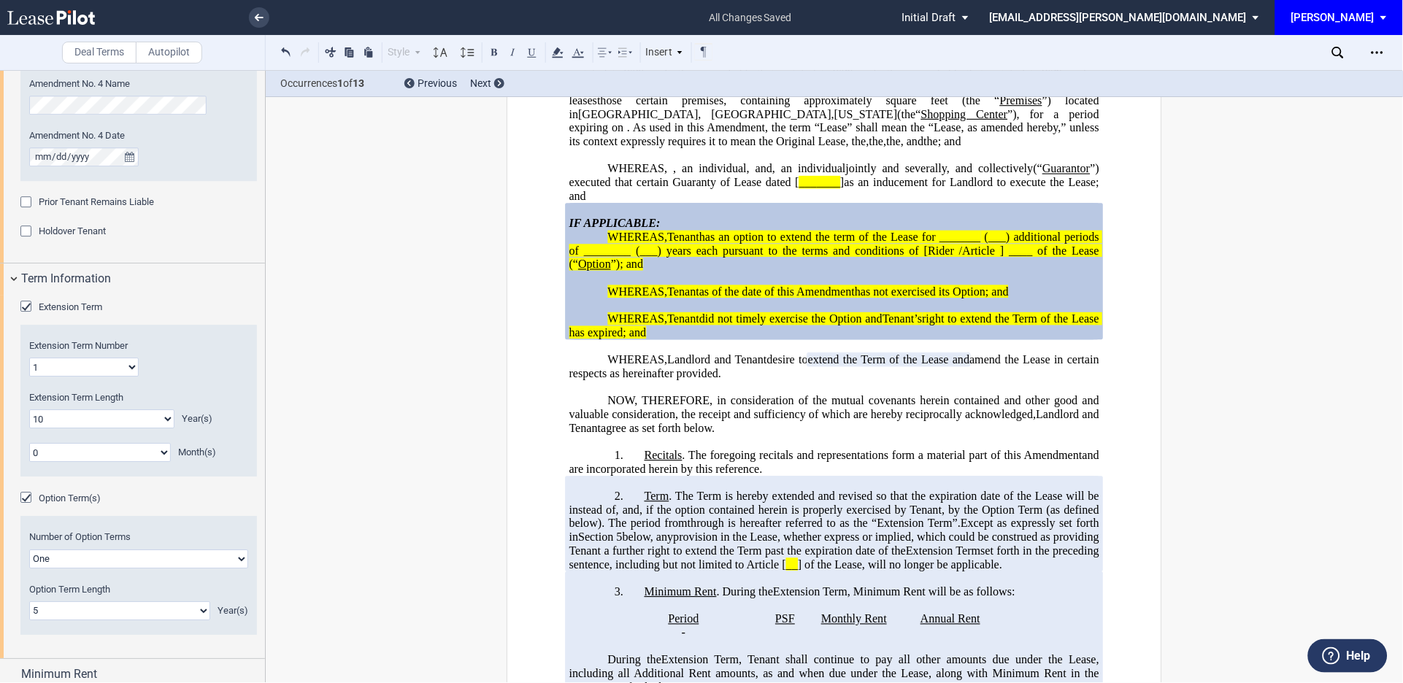
click at [700, 462] on span ". The foregoing recitals and representations form a material part of this" at bounding box center [853, 455] width 340 height 13
click at [605, 395] on p "﻿" at bounding box center [835, 388] width 530 height 14
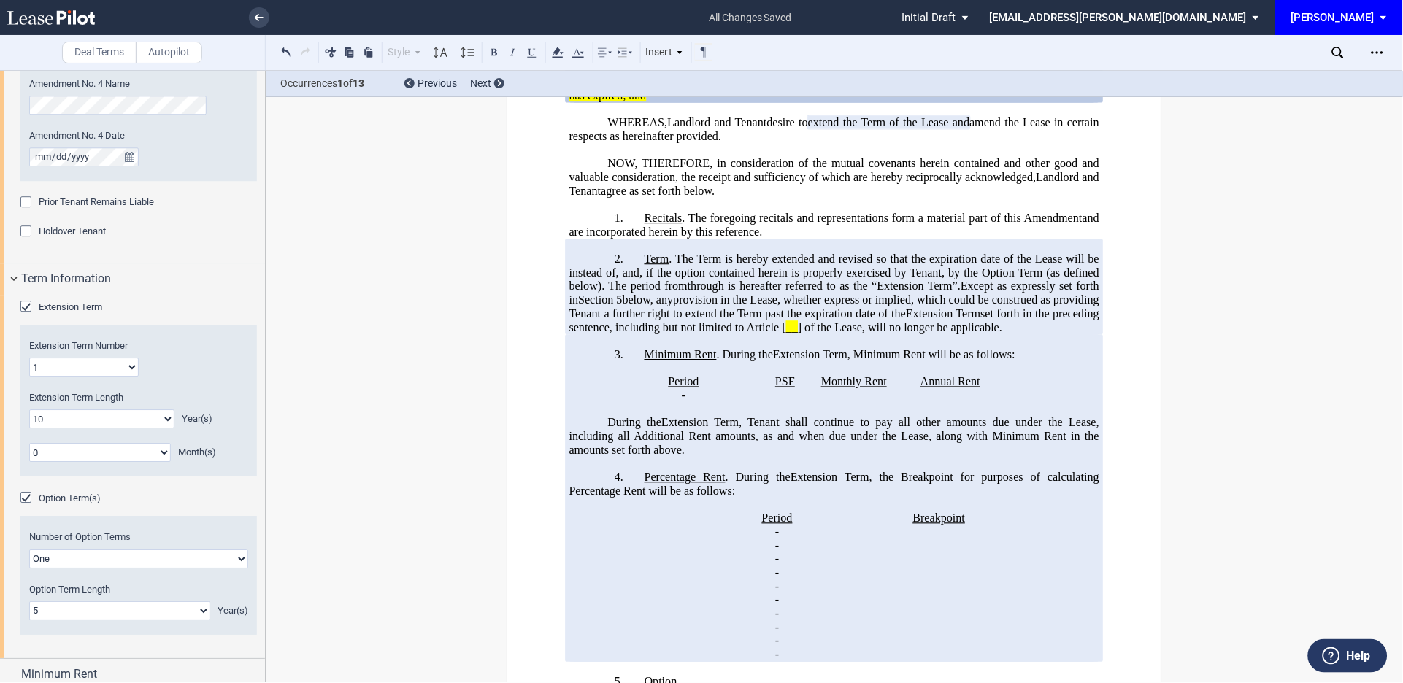
scroll to position [563, 0]
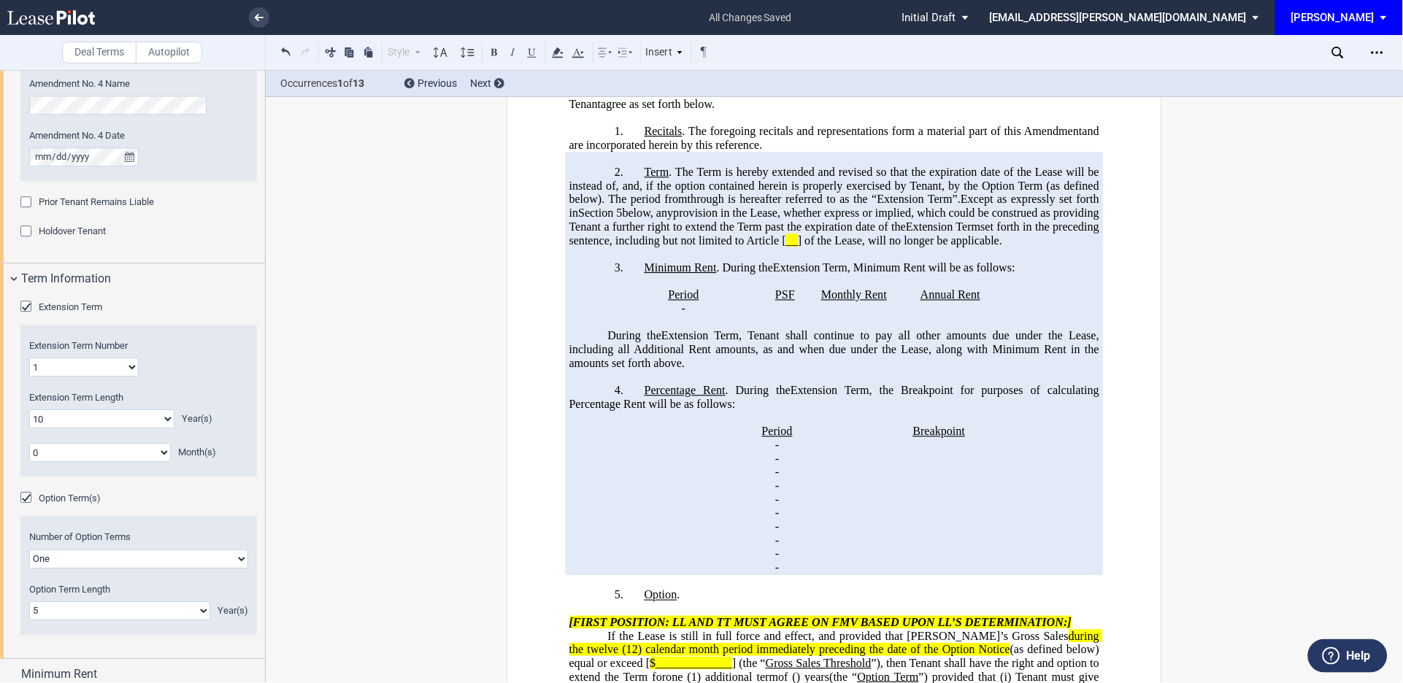
click at [632, 261] on p "﻿" at bounding box center [835, 255] width 530 height 14
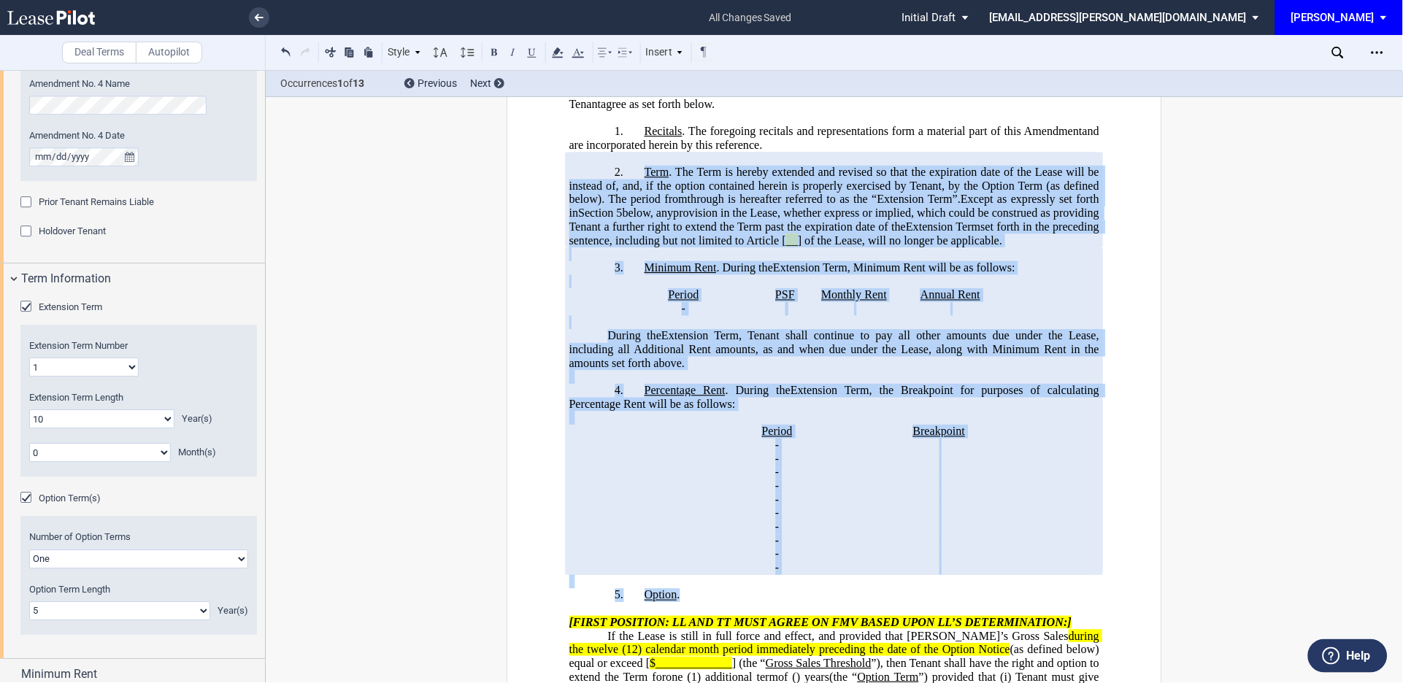
drag, startPoint x: 633, startPoint y: 225, endPoint x: 1012, endPoint y: 662, distance: 578.2
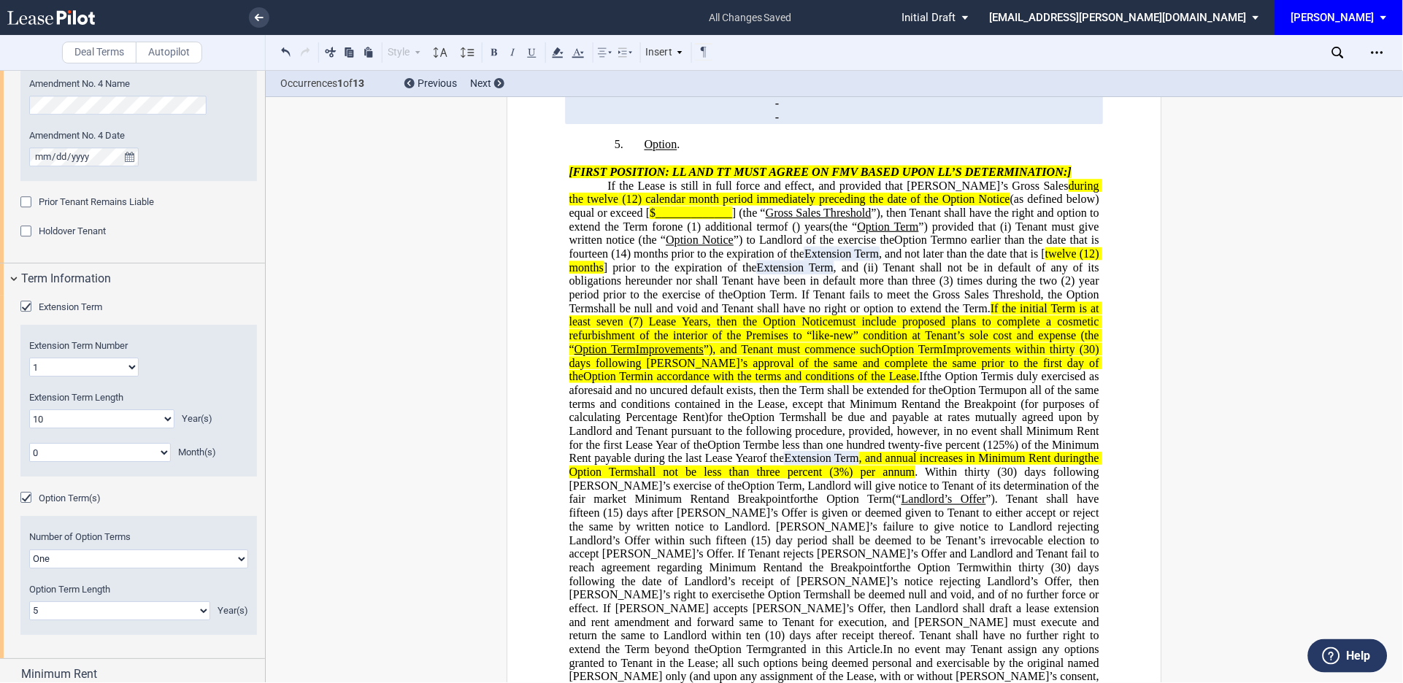
scroll to position [1212, 0]
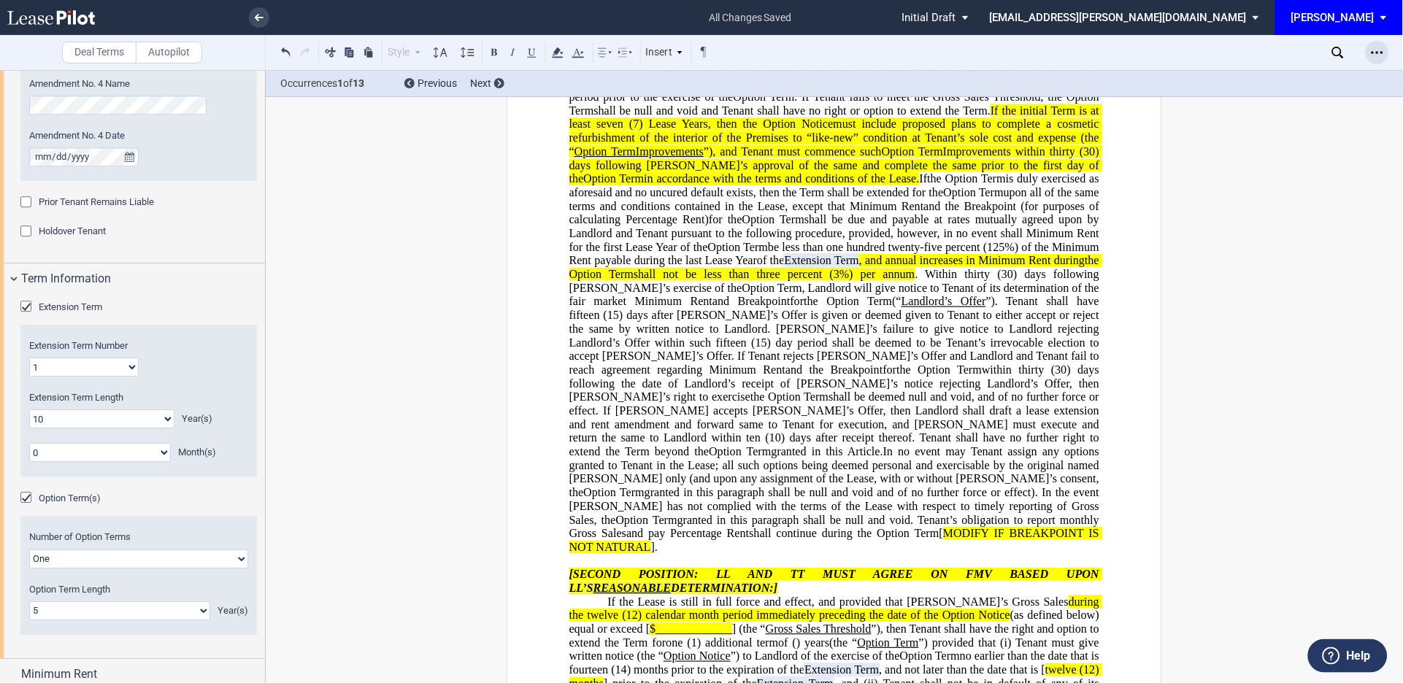
click at [1377, 50] on icon "Open Lease options menu" at bounding box center [1378, 53] width 12 height 12
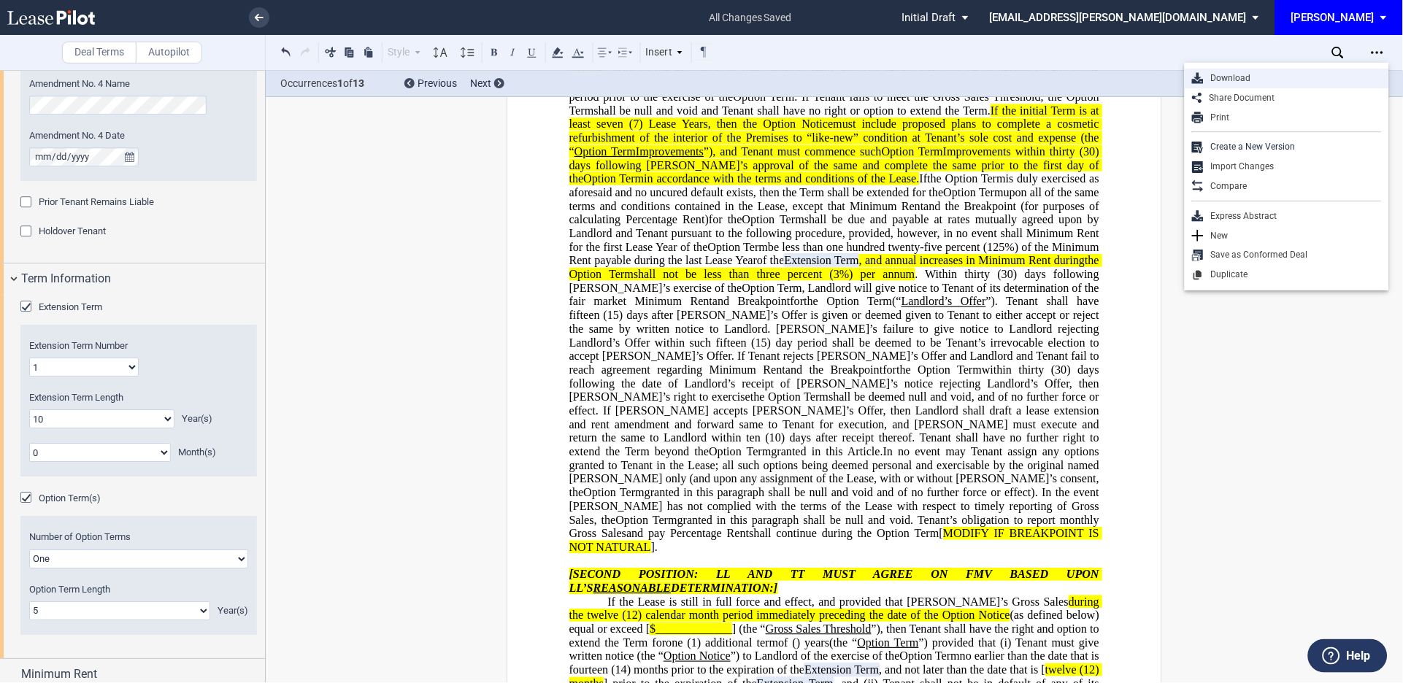
click at [1244, 74] on div "Download" at bounding box center [1293, 78] width 178 height 12
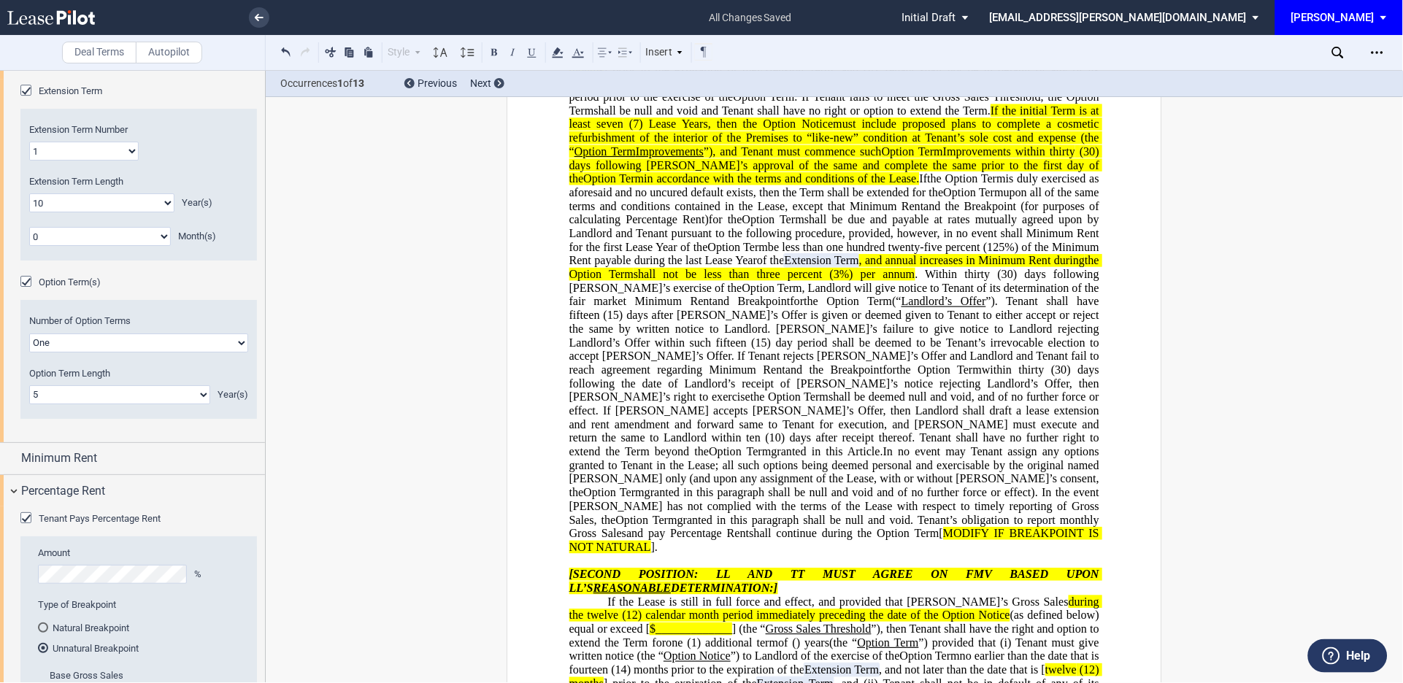
scroll to position [1428, 0]
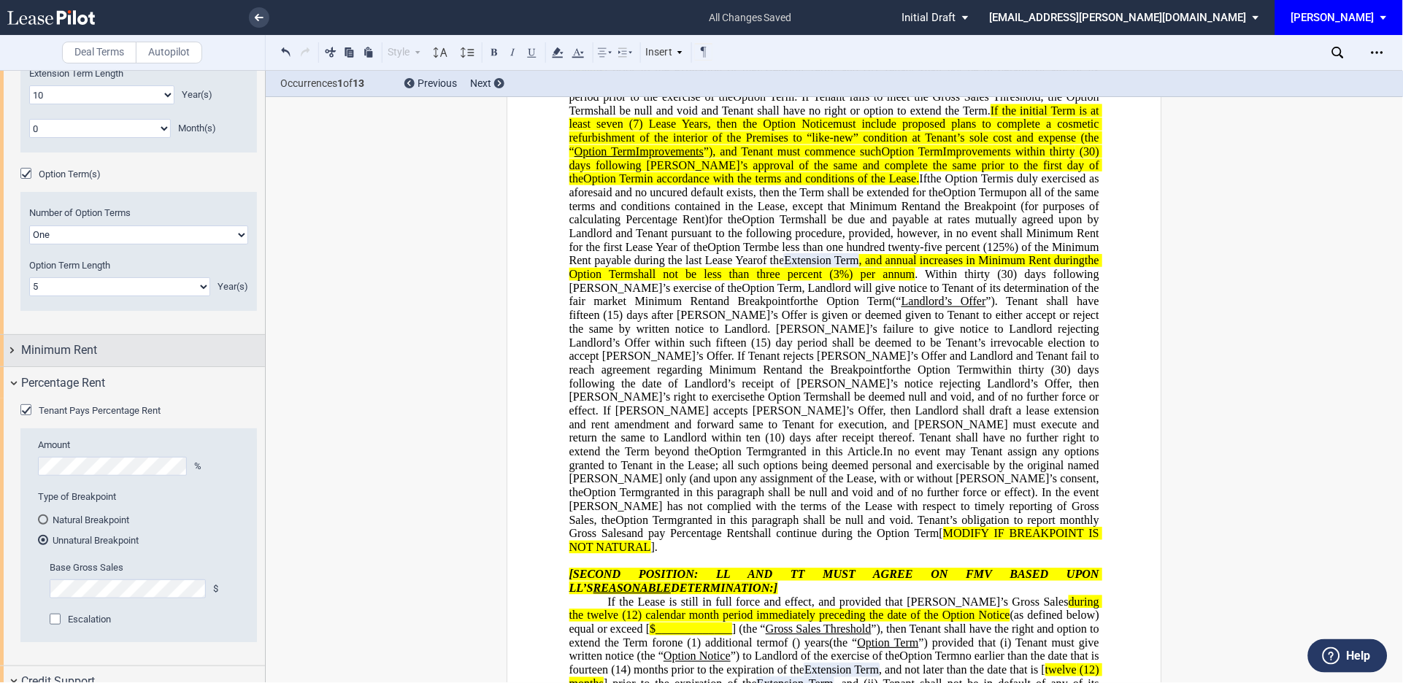
click at [12, 348] on div "Minimum Rent" at bounding box center [132, 350] width 265 height 31
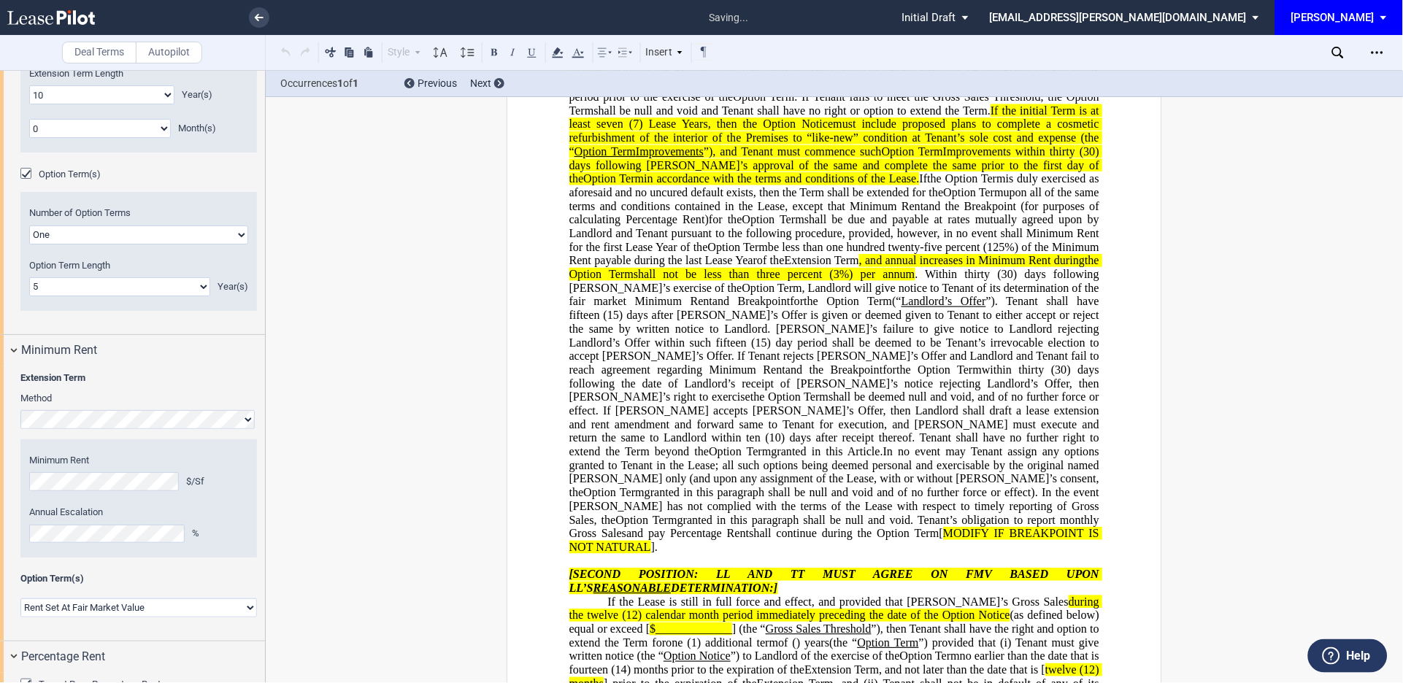
scroll to position [602, 0]
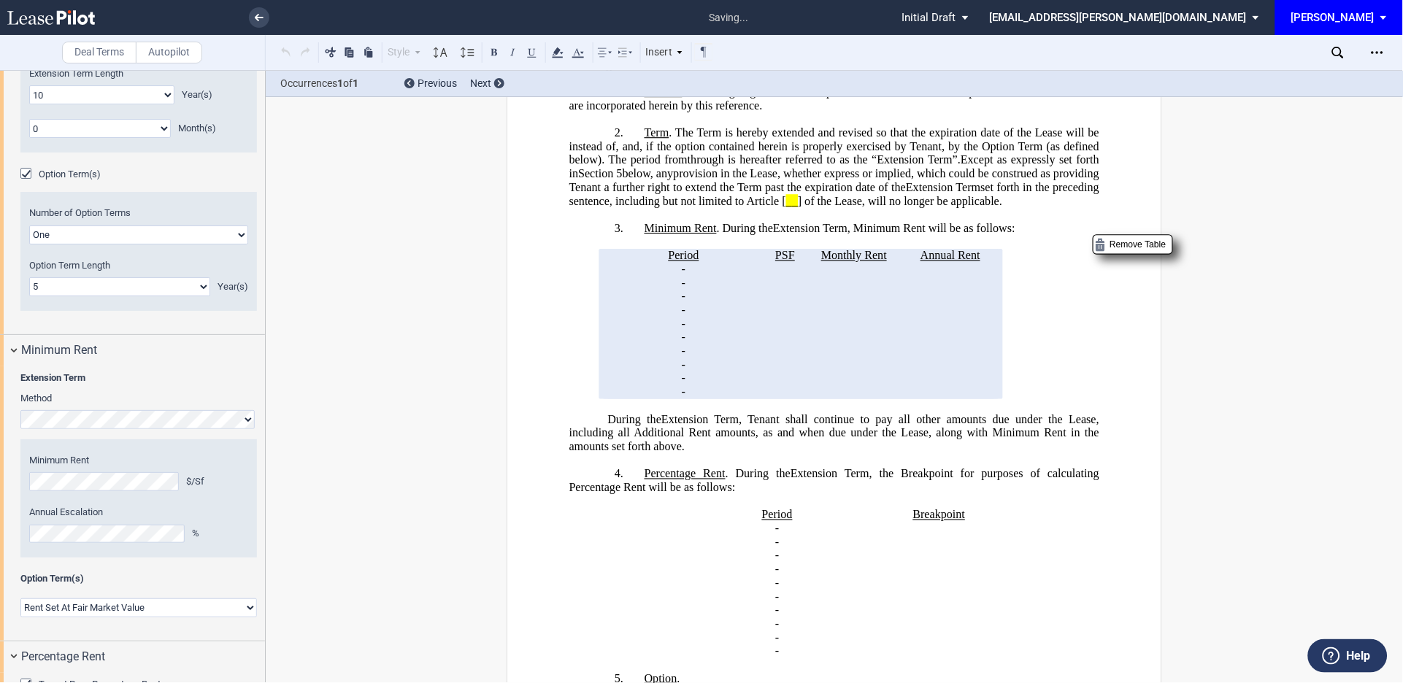
click at [754, 291] on p "﻿ ﻿ - ﻿ ﻿ -" at bounding box center [684, 284] width 150 height 14
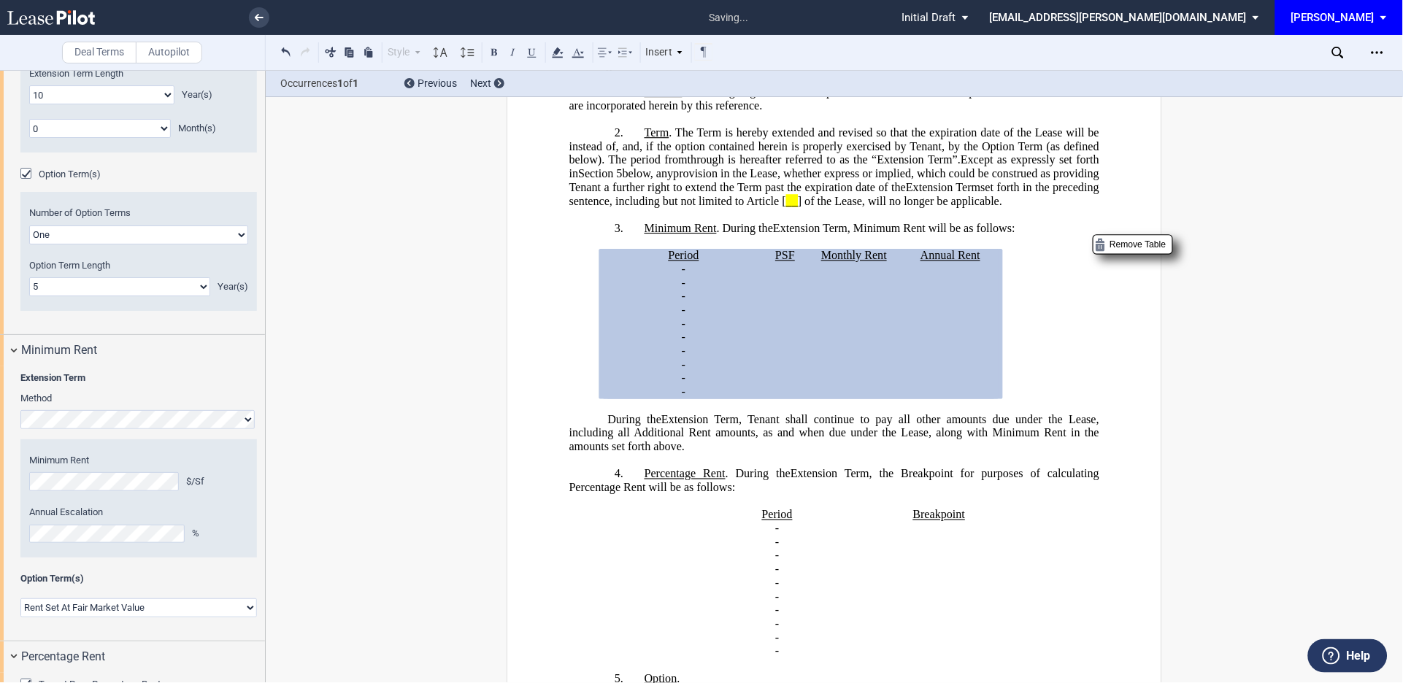
click at [771, 291] on tr "﻿ ﻿ - ﻿ ﻿ - ﻿ ﻿ ﻿ ﻿ ﻿ ﻿" at bounding box center [801, 284] width 396 height 14
click at [736, 277] on p "﻿ ﻿ - ﻿ ﻿ -" at bounding box center [684, 270] width 150 height 14
drag, startPoint x: 632, startPoint y: 330, endPoint x: 600, endPoint y: 349, distance: 37.3
click at [600, 349] on generate-table "Period PSF Monthly Rent Annual Rent ﻿ ﻿ - ﻿ ﻿ - ﻿ ﻿ ﻿ ﻿ ﻿ ﻿ ﻿ ﻿ - ﻿ ﻿ - ﻿ ﻿ ﻿ ﻿…" at bounding box center [835, 325] width 530 height 150
click at [754, 305] on p "﻿ ﻿ - ﻿ ﻿ -" at bounding box center [684, 298] width 150 height 14
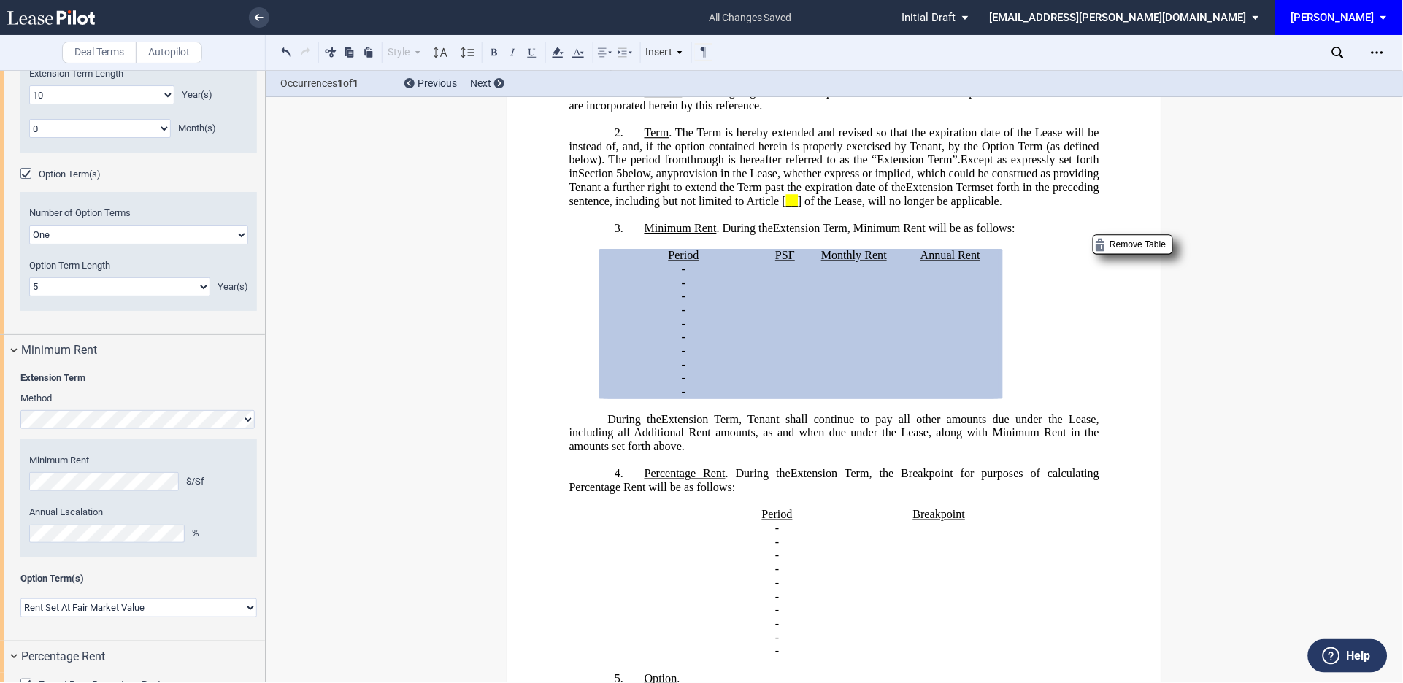
click at [760, 277] on td "﻿ ﻿ - ﻿ ﻿ -" at bounding box center [683, 270] width 161 height 14
click at [772, 277] on tr "﻿ ﻿ - ﻿ ﻿ - ﻿ ﻿ ﻿ ﻿ ﻿ ﻿" at bounding box center [801, 270] width 396 height 14
click at [765, 277] on td "﻿ ﻿" at bounding box center [786, 270] width 42 height 14
drag, startPoint x: 761, startPoint y: 337, endPoint x: 992, endPoint y: 423, distance: 246.1
click at [992, 400] on tbody "Period PSF Monthly Rent Annual Rent ﻿ ﻿ - ﻿ ﻿ - ﻿ ﻿ ﻿ ﻿ ﻿ ﻿ ﻿ ﻿ - ﻿ ﻿ - ﻿ ﻿ ﻿ ﻿…" at bounding box center [801, 325] width 396 height 150
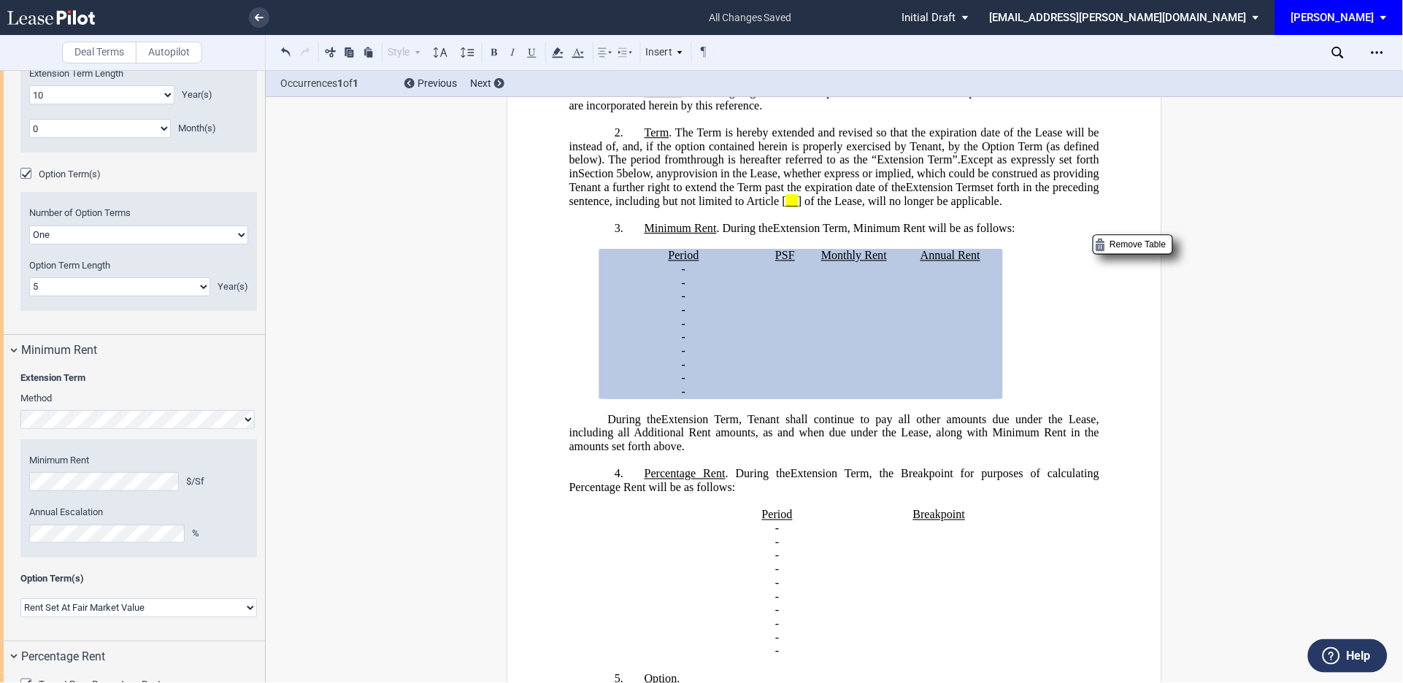
click at [759, 277] on td "﻿ ﻿ - ﻿ ﻿ -" at bounding box center [683, 270] width 161 height 14
drag, startPoint x: 759, startPoint y: 335, endPoint x: 823, endPoint y: 377, distance: 76.6
click at [823, 377] on tbody "Period PSF Monthly Rent Annual Rent ﻿ ﻿ - ﻿ ﻿ - ﻿ ﻿ ﻿ ﻿ ﻿ ﻿ ﻿ ﻿ - ﻿ ﻿ - ﻿ ﻿ ﻿ ﻿…" at bounding box center [801, 325] width 396 height 150
click at [603, 264] on td "Period" at bounding box center [683, 257] width 161 height 14
drag, startPoint x: 600, startPoint y: 330, endPoint x: 1010, endPoint y: 426, distance: 420.8
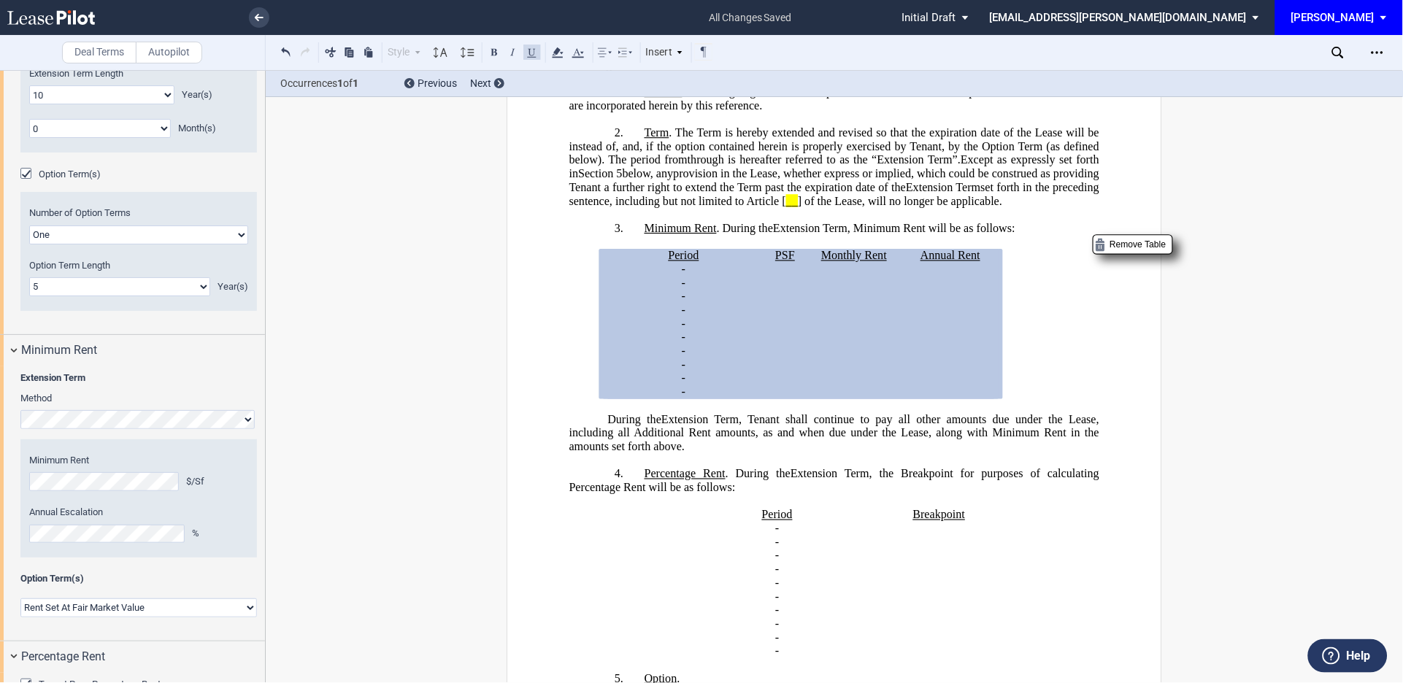
click at [1010, 400] on generate-table "Period PSF Monthly Rent Annual Rent ﻿ ﻿ - ﻿ ﻿ - ﻿ ﻿ ﻿ ﻿ ﻿ ﻿ ﻿ ﻿ - ﻿ ﻿ - ﻿ ﻿ ﻿ ﻿…" at bounding box center [835, 325] width 530 height 150
drag, startPoint x: 627, startPoint y: 378, endPoint x: 1081, endPoint y: 356, distance: 454.0
click at [1081, 356] on generate-table "Period PSF Monthly Rent Annual Rent ﻿ ﻿ - ﻿ ﻿ - ﻿ ﻿ ﻿ ﻿ ﻿ ﻿ ﻿ ﻿ - ﻿ ﻿ - ﻿ ﻿ ﻿ ﻿…" at bounding box center [835, 325] width 530 height 150
click at [863, 222] on p "﻿" at bounding box center [835, 215] width 530 height 14
drag, startPoint x: 673, startPoint y: 378, endPoint x: 597, endPoint y: 379, distance: 76.7
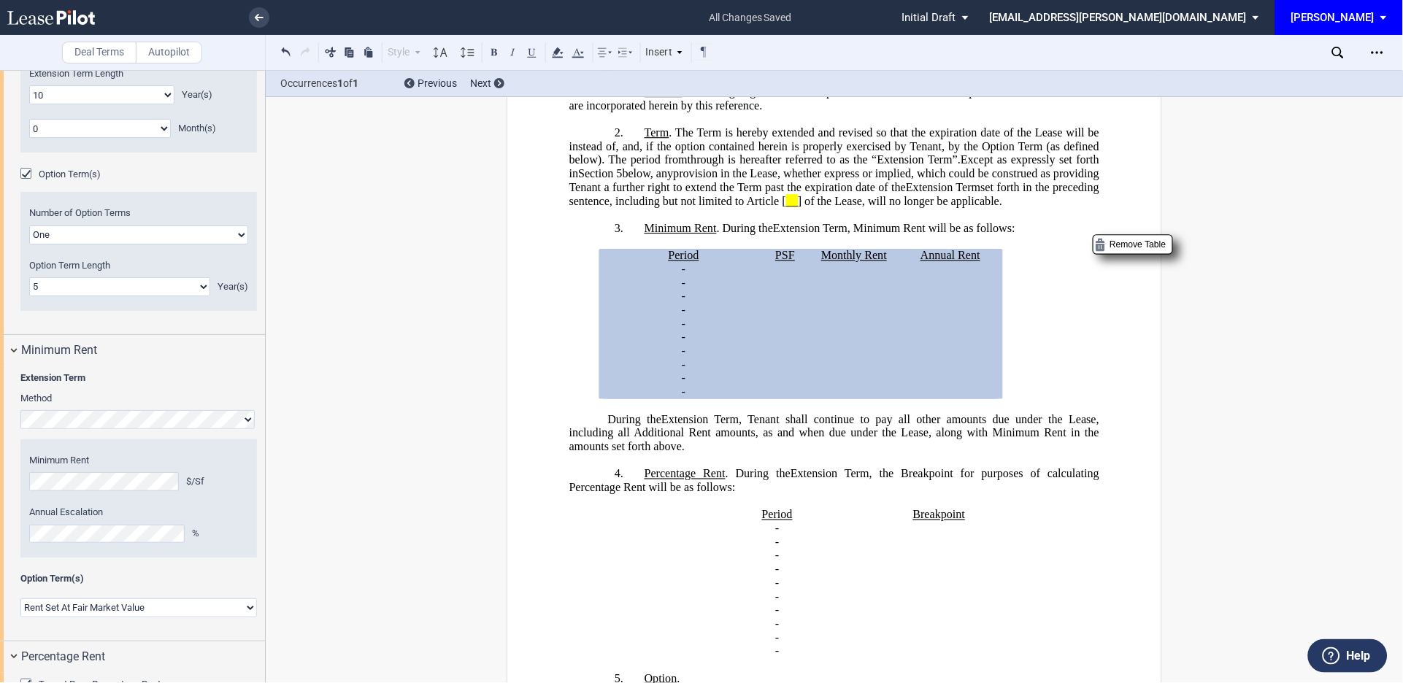
click at [597, 379] on generate-table "Period PSF Monthly Rent Annual Rent ﻿ ﻿ - ﻿ ﻿ - ﻿ ﻿ ﻿ ﻿ ﻿ ﻿ ﻿ ﻿ - ﻿ ﻿ - ﻿ ﻿ ﻿ ﻿…" at bounding box center [835, 325] width 530 height 150
drag, startPoint x: 626, startPoint y: 332, endPoint x: 995, endPoint y: 464, distance: 391.5
click at [995, 400] on tbody "Period PSF Monthly Rent Annual Rent ﻿ ﻿ - ﻿ ﻿ - ﻿ ﻿ ﻿ ﻿ ﻿ ﻿ ﻿ ﻿ - ﻿ ﻿ - ﻿ ﻿ ﻿ ﻿…" at bounding box center [801, 325] width 396 height 150
drag, startPoint x: 884, startPoint y: 428, endPoint x: 1100, endPoint y: 451, distance: 217.3
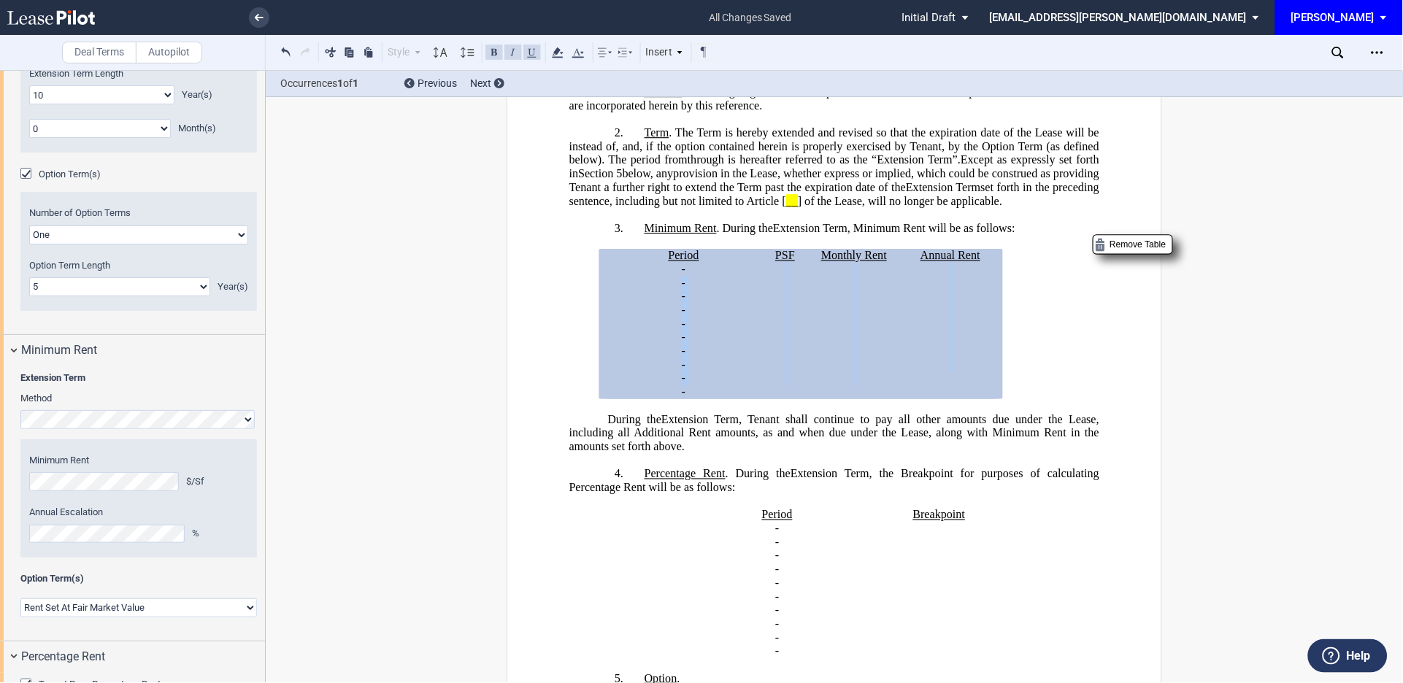
click at [932, 400] on tbody "Period PSF Monthly Rent Annual Rent ﻿ ﻿ - ﻿ ﻿ - ﻿ ﻿ ﻿ ﻿ ﻿ ﻿ ﻿ ﻿ - ﻿ ﻿ - ﻿ ﻿ ﻿ ﻿…" at bounding box center [801, 325] width 396 height 150
drag, startPoint x: 889, startPoint y: 430, endPoint x: 602, endPoint y: 325, distance: 306.3
click at [603, 264] on td "Period" at bounding box center [683, 257] width 161 height 14
click at [599, 250] on p "﻿" at bounding box center [835, 243] width 530 height 14
click at [589, 320] on generate-table "Period PSF Monthly Rent Annual Rent ﻿ ﻿ - ﻿ ﻿ - ﻿ ﻿ ﻿ ﻿ ﻿ ﻿ ﻿ ﻿ - ﻿ ﻿ - ﻿ ﻿ ﻿ ﻿…" at bounding box center [835, 325] width 530 height 150
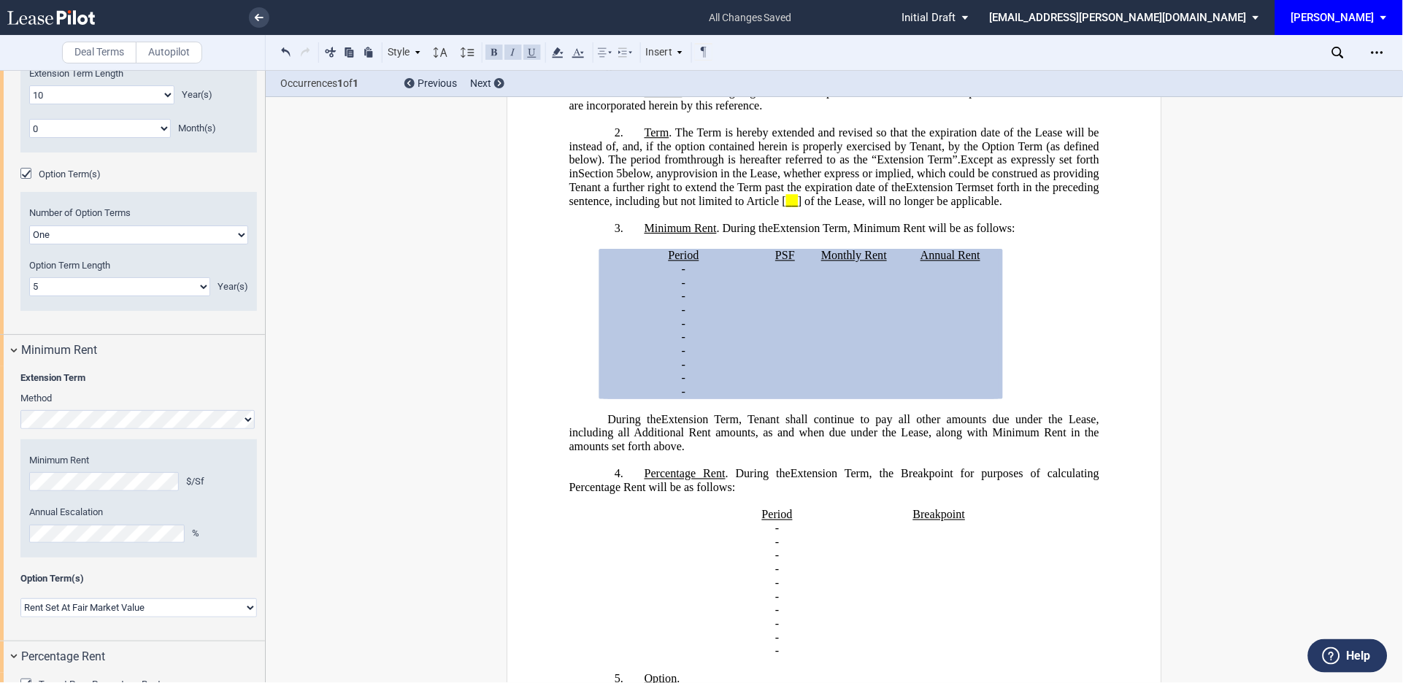
click at [581, 250] on p "﻿" at bounding box center [835, 243] width 530 height 14
drag, startPoint x: 581, startPoint y: 312, endPoint x: 886, endPoint y: 444, distance: 332.6
click at [886, 399] on div "﻿ Period PSF Monthly Rent Annual Rent ﻿ ﻿ - ﻿ ﻿ - ﻿ ﻿ ﻿ ﻿ ﻿ ﻿ ﻿ ﻿ - ﻿ ﻿ - ﻿ ﻿ ﻿…" at bounding box center [835, 318] width 530 height 164
drag, startPoint x: 627, startPoint y: 327, endPoint x: 987, endPoint y: 449, distance: 380.1
click at [990, 400] on tbody "Period PSF Monthly Rent Annual Rent ﻿ ﻿ - ﻿ ﻿ - ﻿ ﻿ ﻿ ﻿ ﻿ ﻿ ﻿ ﻿ - ﻿ ﻿ - ﻿ ﻿ ﻿ ﻿…" at bounding box center [801, 325] width 396 height 150
